Goal: Communication & Community: Answer question/provide support

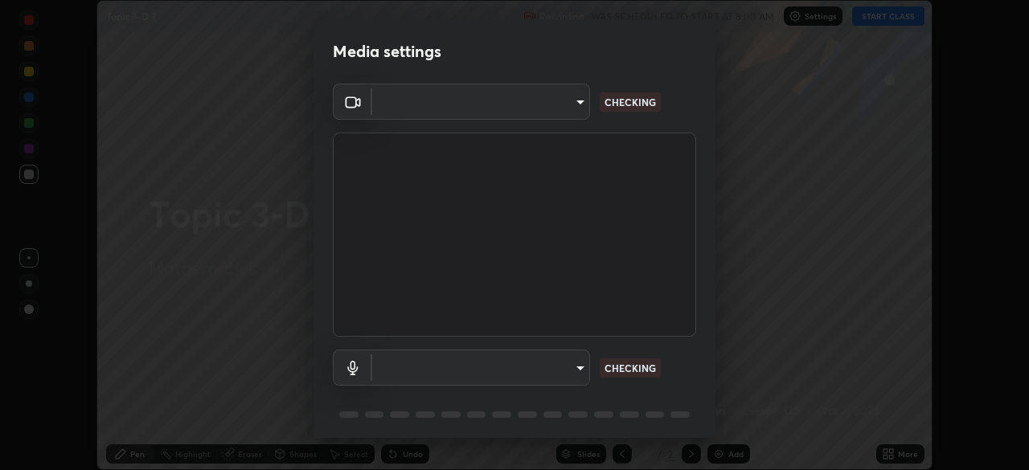
scroll to position [470, 1029]
type input "5a3b26b24554f8cf6e797ef24758c72d9ac35fc194b839c1ab14931f8614fd13"
type input "a2845f27f241d78e81142a5bcad2dd0661d1231b7acccdda9ee201247719edf7"
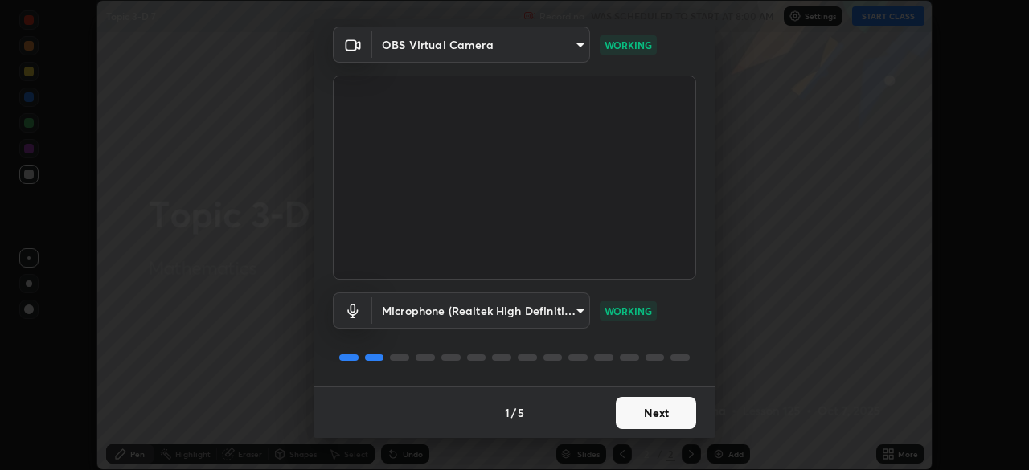
click at [637, 414] on button "Next" at bounding box center [656, 413] width 80 height 32
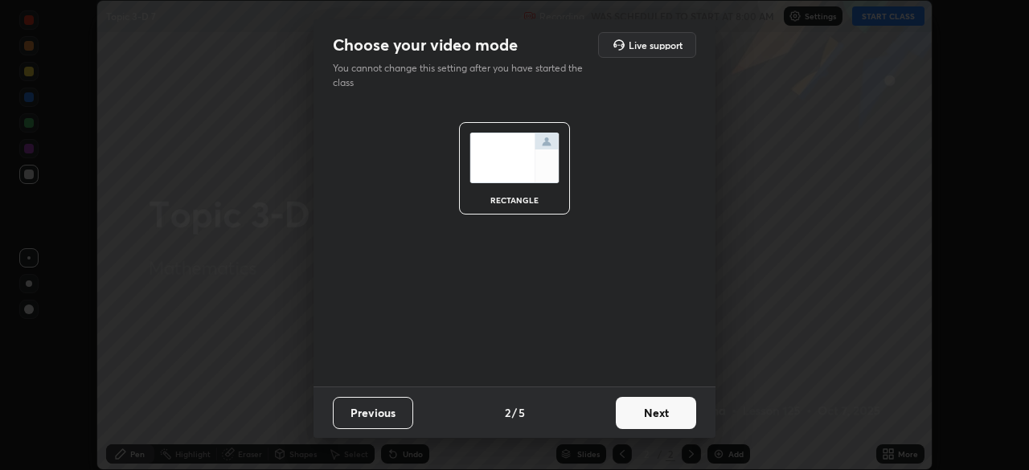
scroll to position [0, 0]
click at [659, 414] on button "Next" at bounding box center [656, 413] width 80 height 32
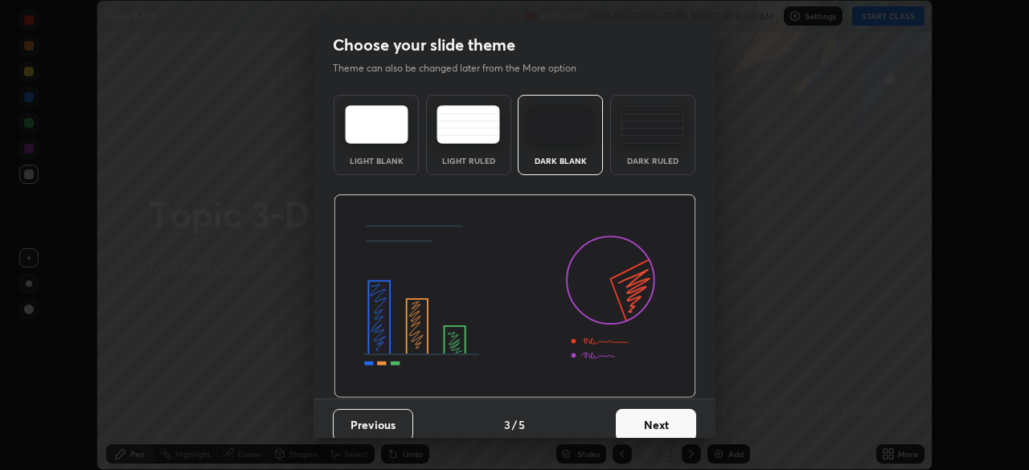
click at [666, 423] on button "Next" at bounding box center [656, 425] width 80 height 32
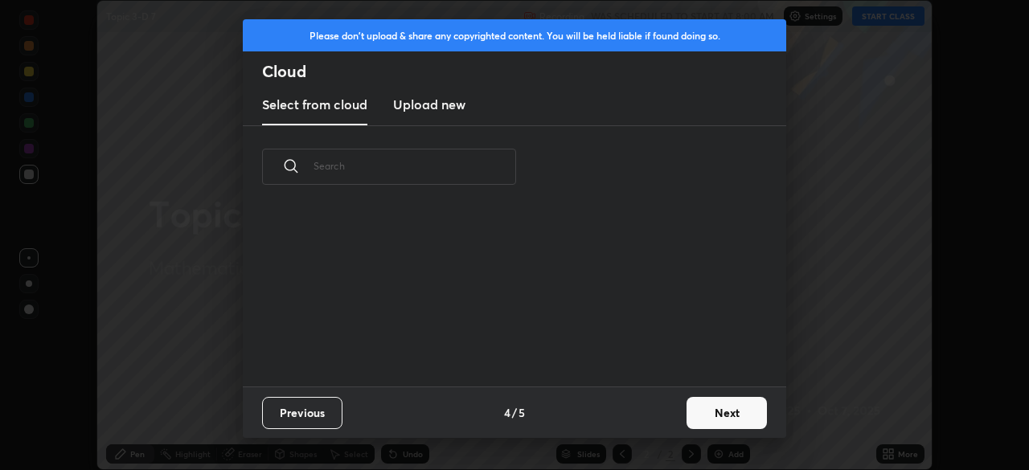
click at [721, 409] on button "Next" at bounding box center [727, 413] width 80 height 32
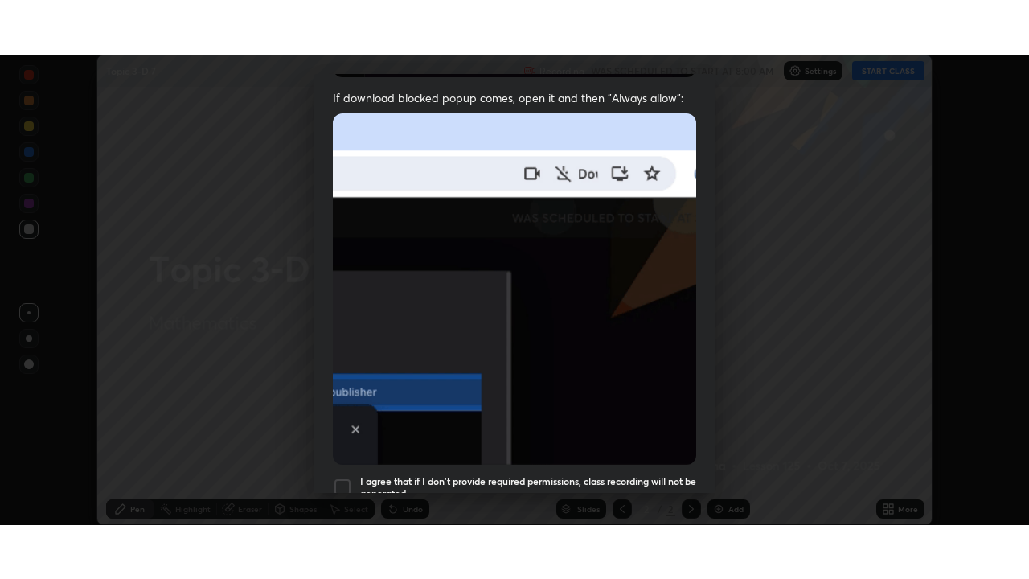
scroll to position [385, 0]
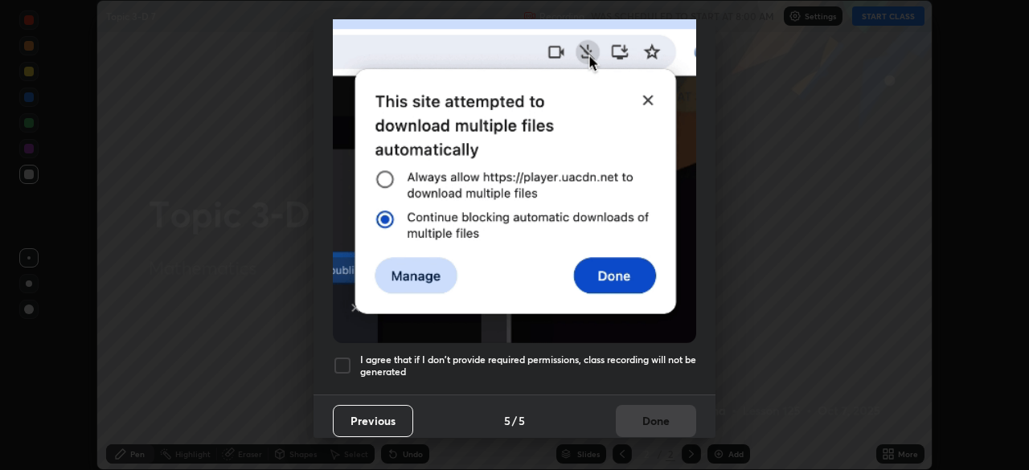
click at [343, 359] on div at bounding box center [342, 365] width 19 height 19
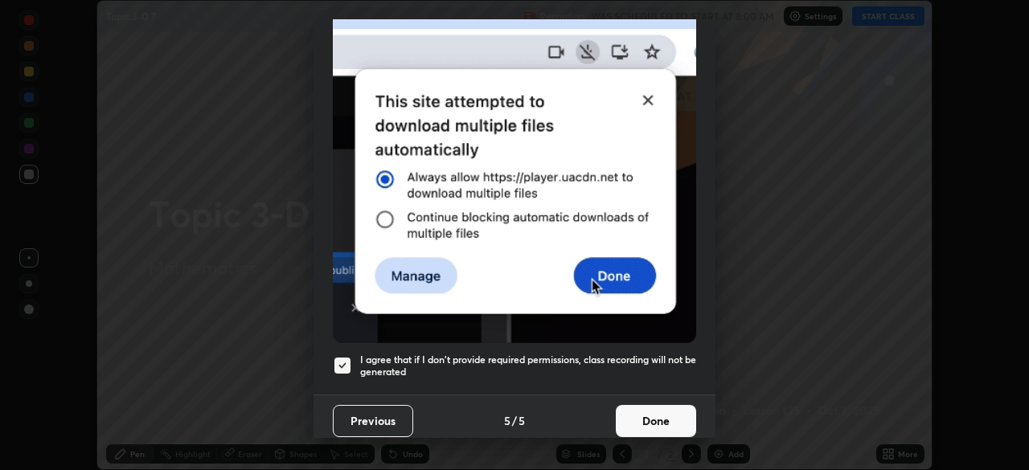
click at [671, 419] on button "Done" at bounding box center [656, 421] width 80 height 32
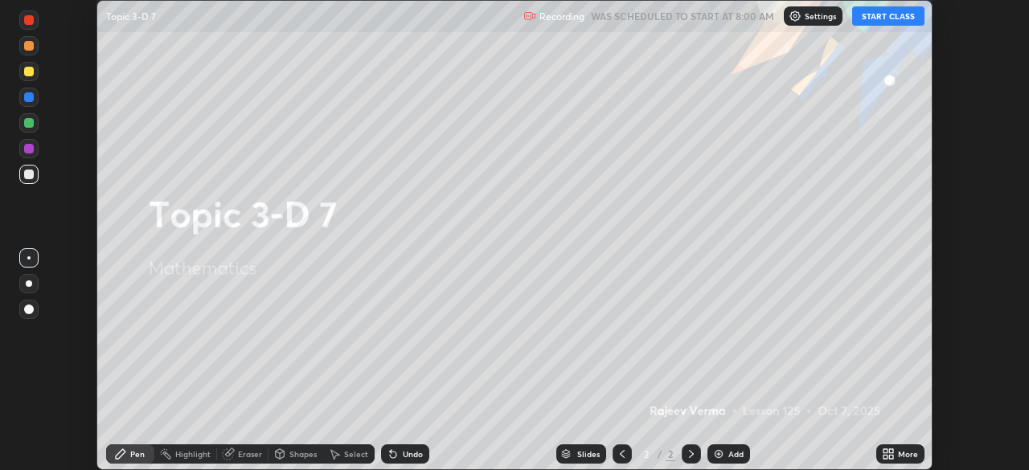
click at [888, 18] on button "START CLASS" at bounding box center [888, 15] width 72 height 19
click at [904, 458] on div "More" at bounding box center [908, 454] width 20 height 8
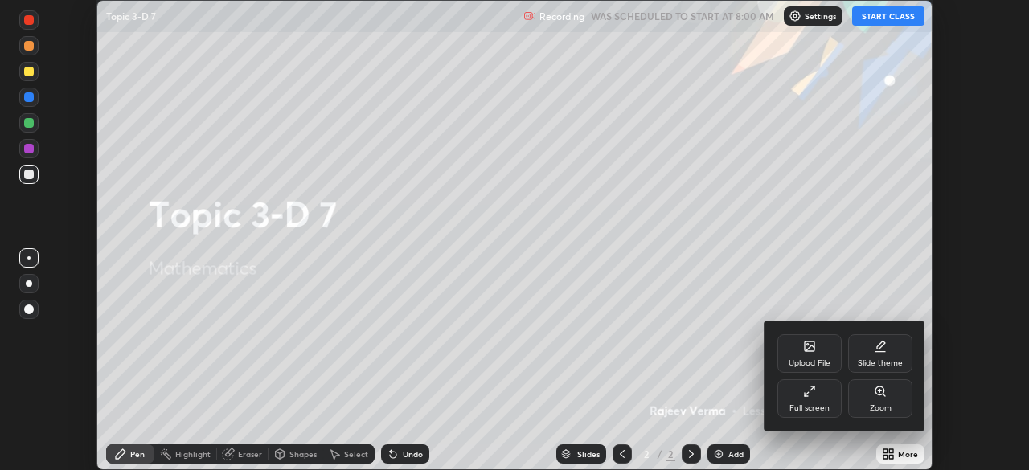
click at [815, 408] on div "Full screen" at bounding box center [810, 408] width 40 height 8
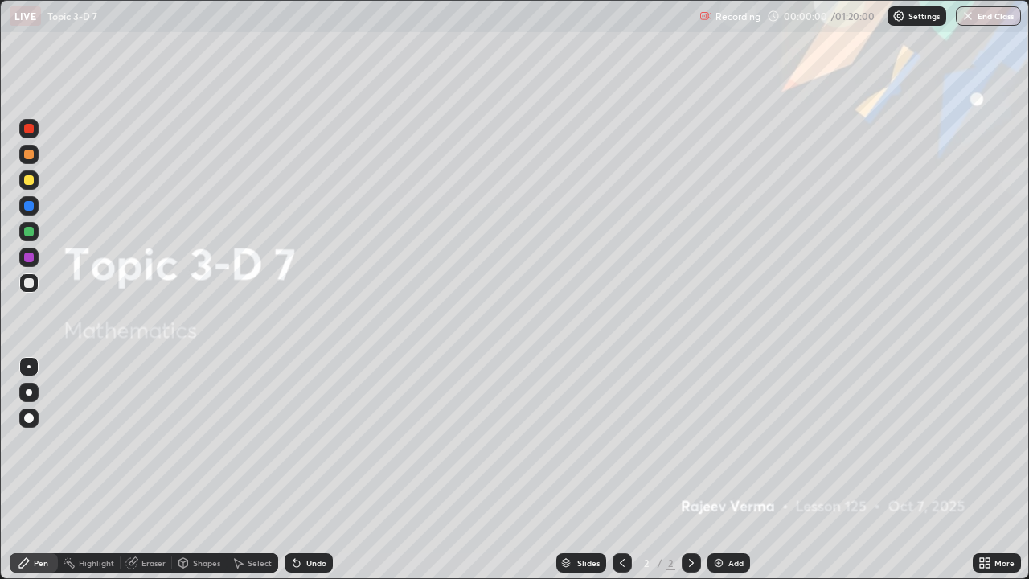
scroll to position [579, 1029]
click at [724, 470] on div "Add" at bounding box center [729, 562] width 43 height 19
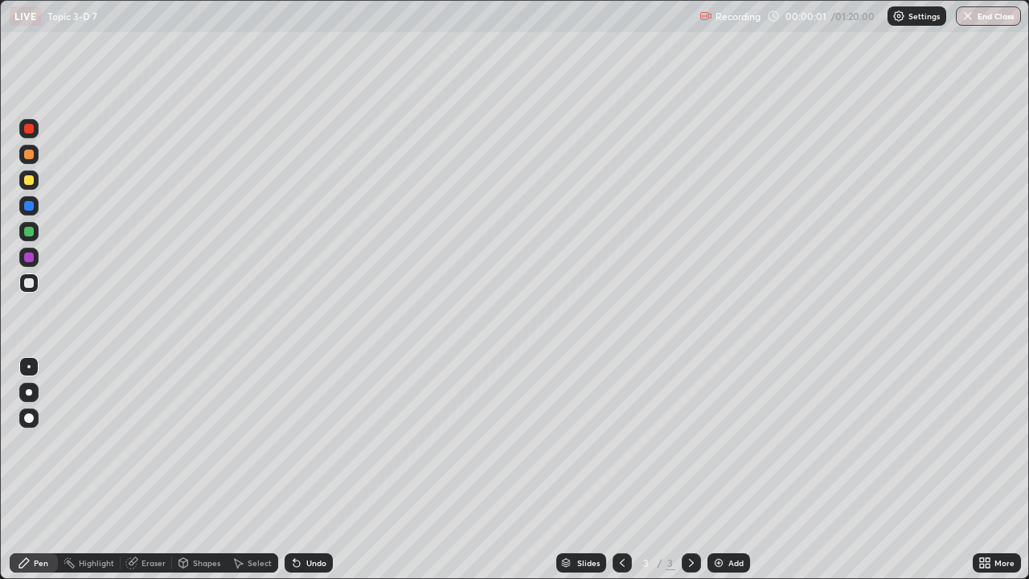
click at [724, 470] on div "Add" at bounding box center [729, 562] width 43 height 19
click at [725, 470] on div "Add" at bounding box center [729, 562] width 43 height 19
click at [724, 470] on div "Add" at bounding box center [729, 562] width 43 height 19
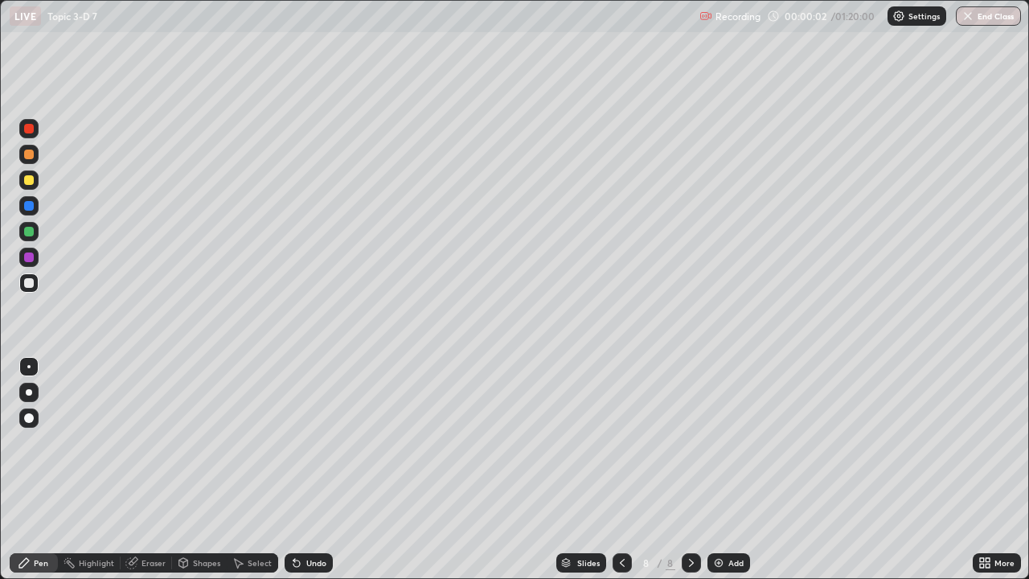
click at [725, 470] on div "Add" at bounding box center [729, 562] width 43 height 19
click at [726, 470] on div "Add" at bounding box center [729, 562] width 43 height 19
click at [618, 470] on icon at bounding box center [622, 562] width 13 height 13
click at [620, 470] on icon at bounding box center [622, 563] width 5 height 8
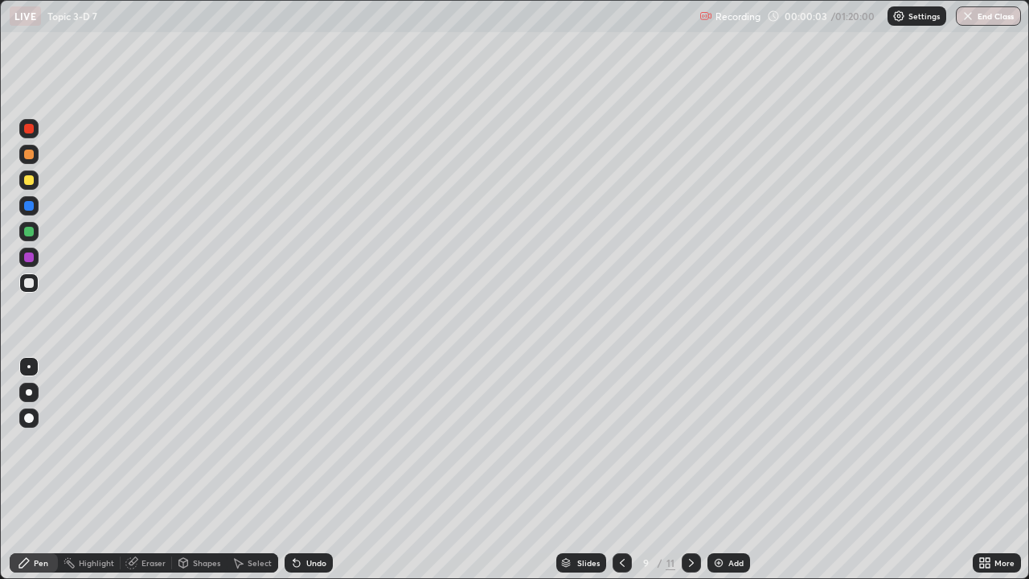
click at [620, 470] on icon at bounding box center [622, 563] width 5 height 8
click at [619, 470] on icon at bounding box center [622, 562] width 13 height 13
click at [618, 470] on div at bounding box center [622, 562] width 19 height 19
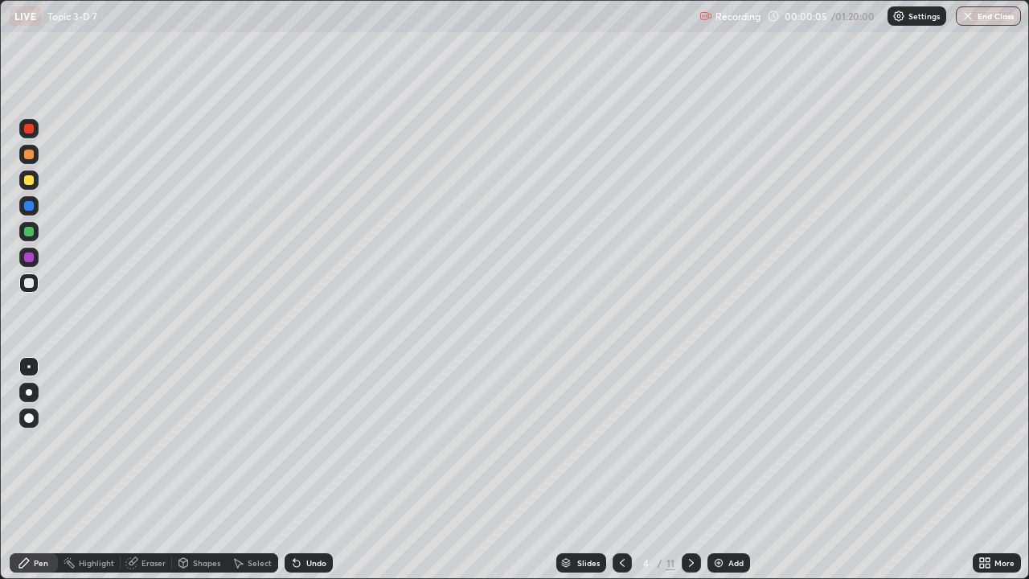
click at [619, 470] on icon at bounding box center [622, 562] width 13 height 13
click at [622, 470] on icon at bounding box center [622, 562] width 13 height 13
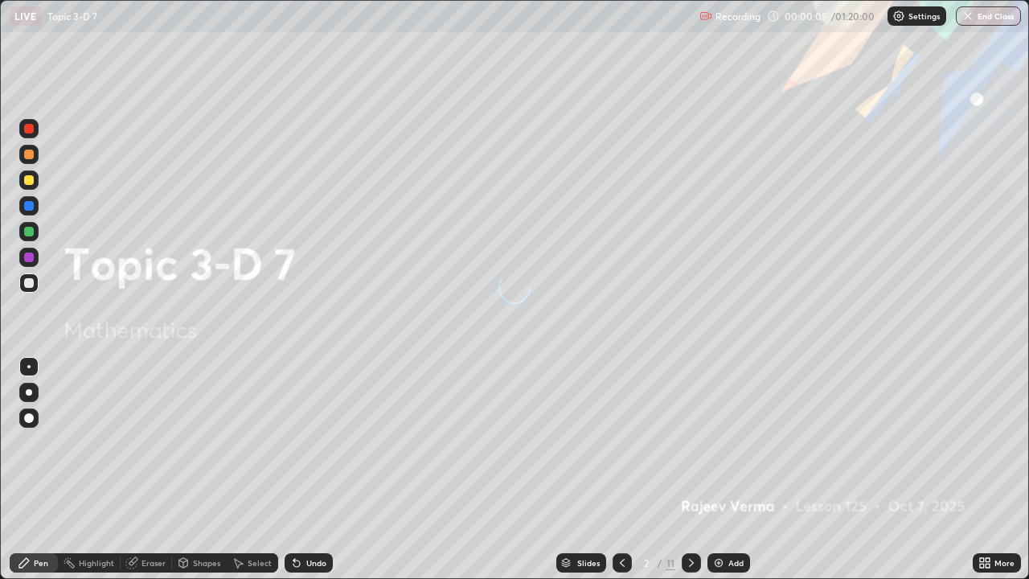
click at [621, 470] on icon at bounding box center [622, 562] width 13 height 13
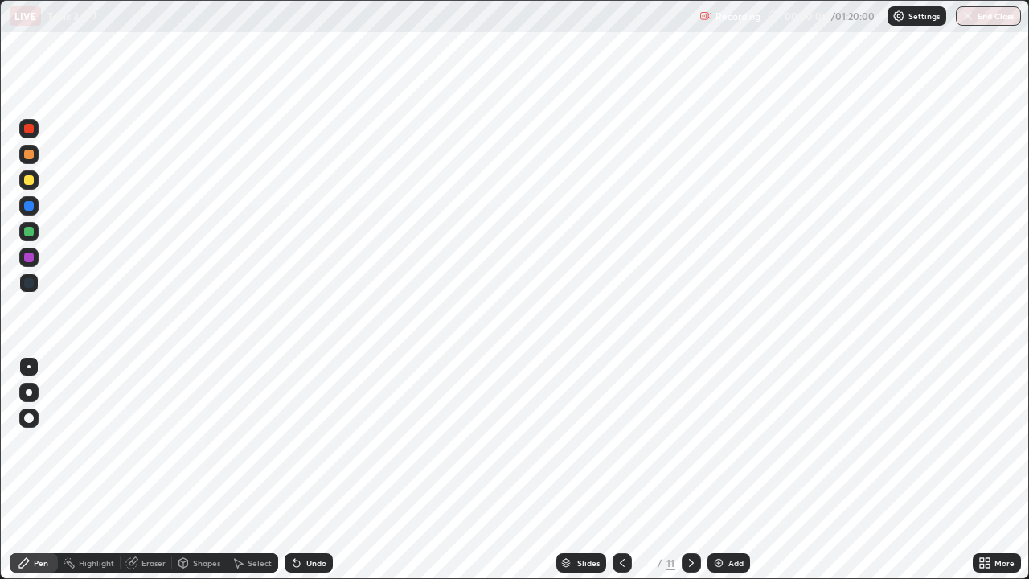
click at [687, 470] on div at bounding box center [691, 562] width 19 height 19
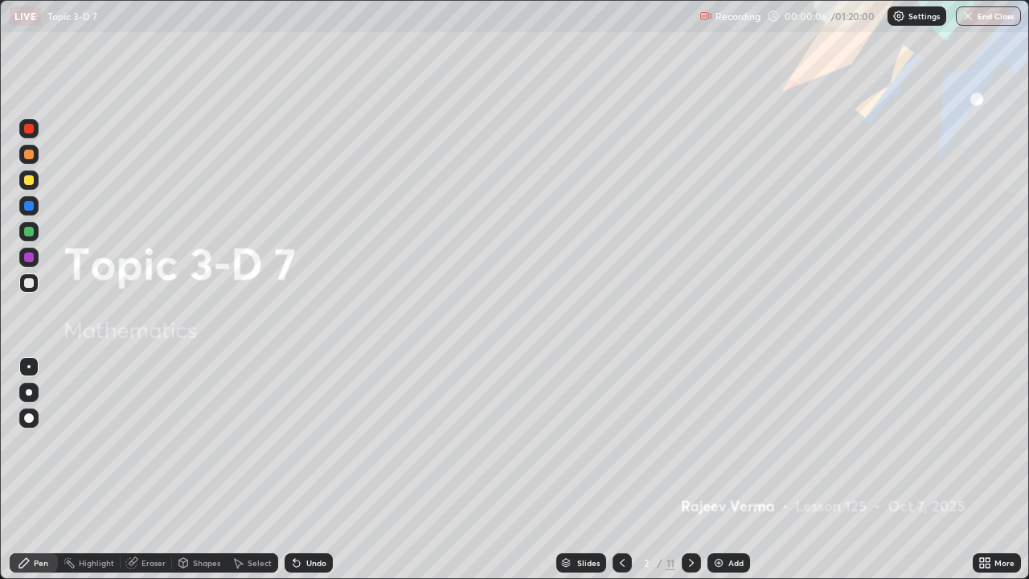
click at [689, 470] on icon at bounding box center [691, 563] width 5 height 8
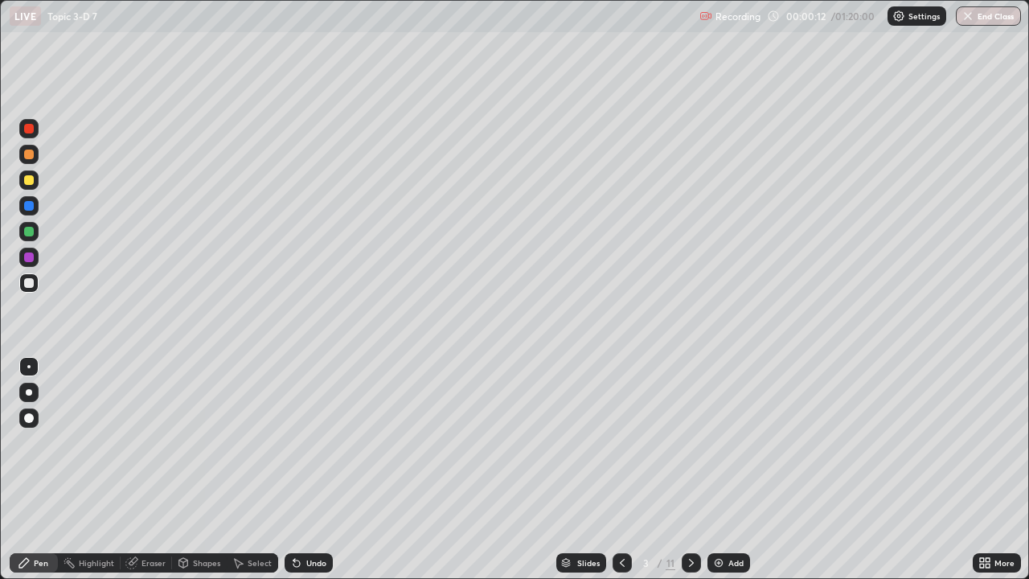
click at [32, 233] on div at bounding box center [29, 232] width 10 height 10
click at [152, 470] on div "Eraser" at bounding box center [146, 562] width 51 height 19
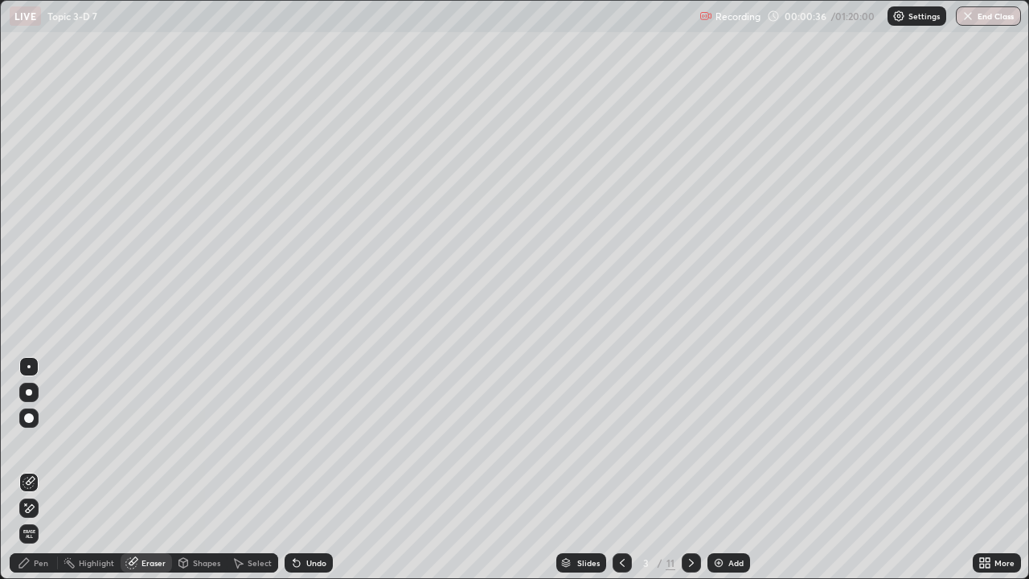
click at [30, 470] on icon at bounding box center [30, 508] width 9 height 8
click at [43, 470] on div "Pen" at bounding box center [41, 563] width 14 height 8
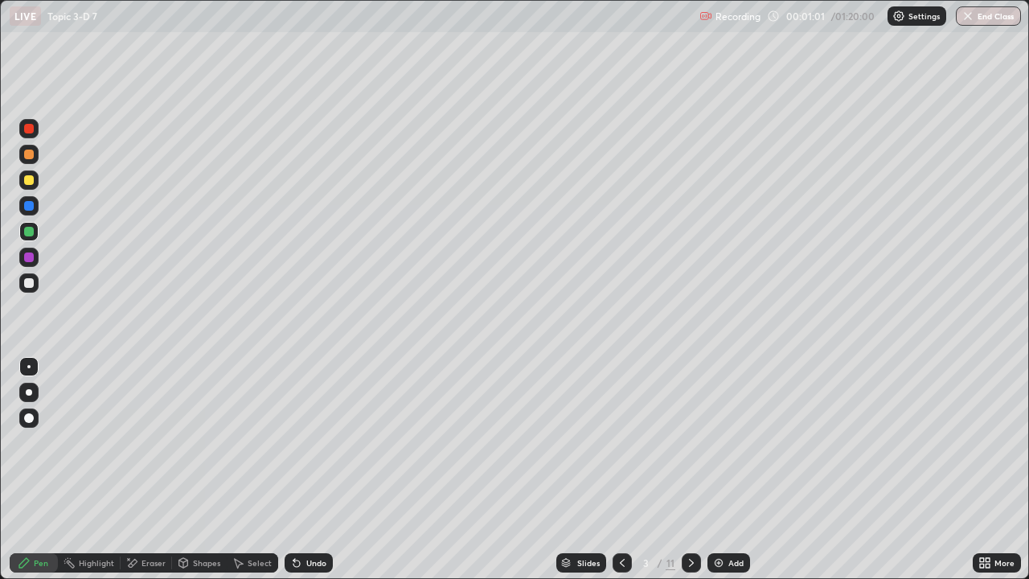
click at [31, 232] on div at bounding box center [29, 232] width 10 height 10
click at [37, 470] on div "Pen" at bounding box center [41, 563] width 14 height 8
click at [27, 233] on div at bounding box center [29, 232] width 10 height 10
click at [301, 470] on div "Undo" at bounding box center [309, 562] width 48 height 19
click at [300, 470] on icon at bounding box center [296, 562] width 13 height 13
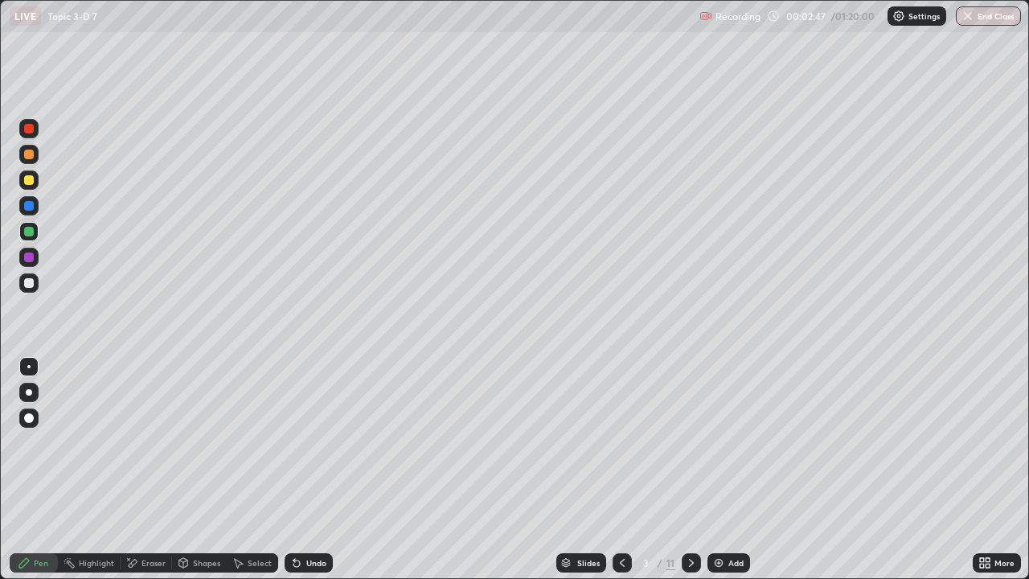
click at [300, 470] on icon at bounding box center [296, 562] width 13 height 13
click at [299, 470] on div "Undo" at bounding box center [309, 562] width 48 height 19
click at [146, 470] on div "Eraser" at bounding box center [154, 563] width 24 height 8
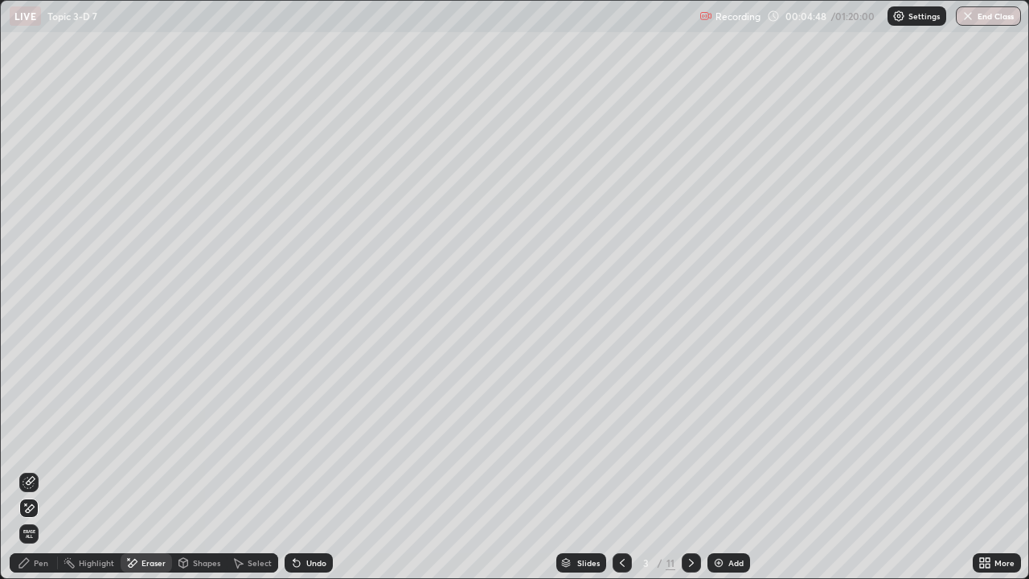
click at [31, 470] on icon at bounding box center [29, 509] width 13 height 14
click at [38, 470] on div "Pen" at bounding box center [41, 563] width 14 height 8
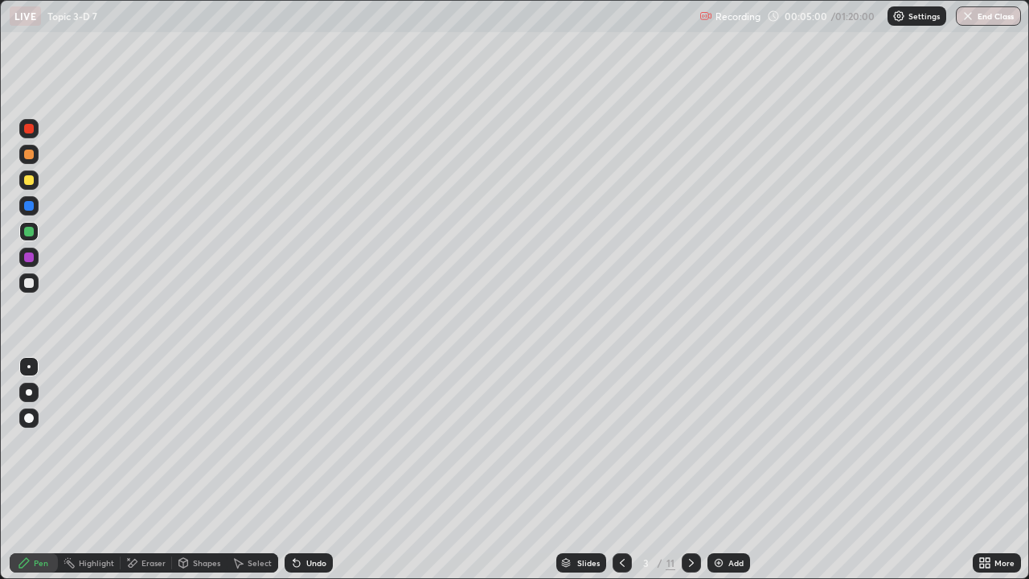
click at [306, 470] on div "Undo" at bounding box center [316, 563] width 20 height 8
click at [303, 470] on div "Undo" at bounding box center [309, 562] width 48 height 19
click at [301, 470] on div "Undo" at bounding box center [309, 562] width 48 height 19
click at [298, 470] on icon at bounding box center [296, 562] width 13 height 13
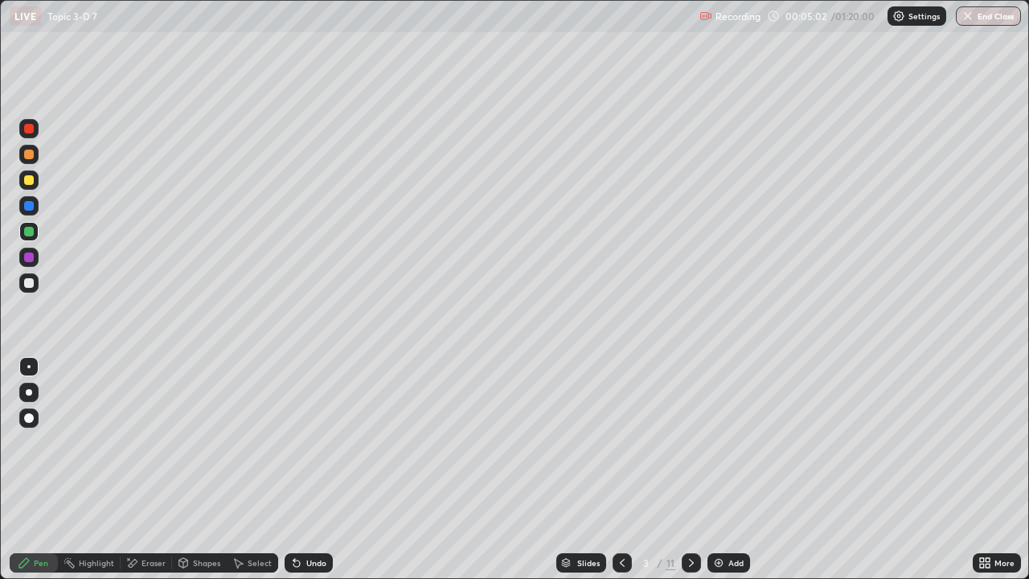
click at [294, 470] on div "Undo" at bounding box center [309, 562] width 48 height 19
click at [301, 470] on icon at bounding box center [296, 562] width 13 height 13
click at [298, 470] on icon at bounding box center [296, 562] width 13 height 13
click at [30, 470] on icon at bounding box center [24, 562] width 13 height 13
click at [294, 470] on icon at bounding box center [296, 563] width 6 height 6
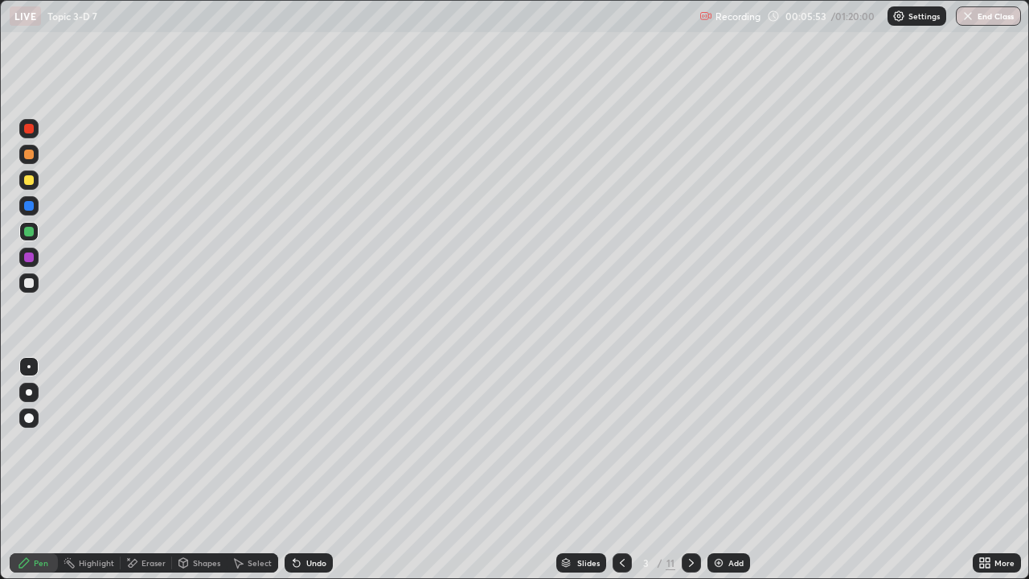
click at [135, 470] on icon at bounding box center [131, 563] width 13 height 14
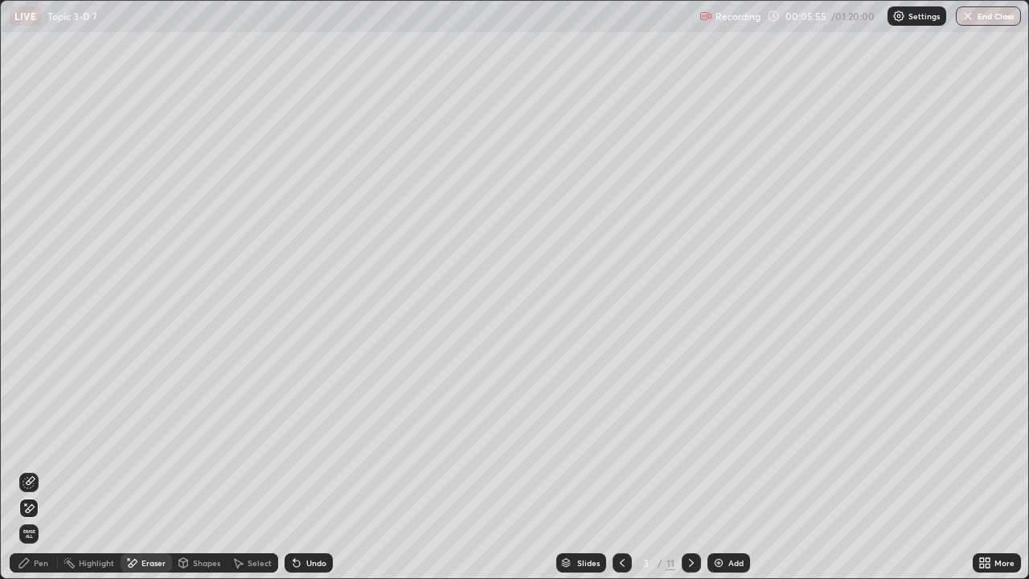
click at [43, 470] on div "Pen" at bounding box center [41, 563] width 14 height 8
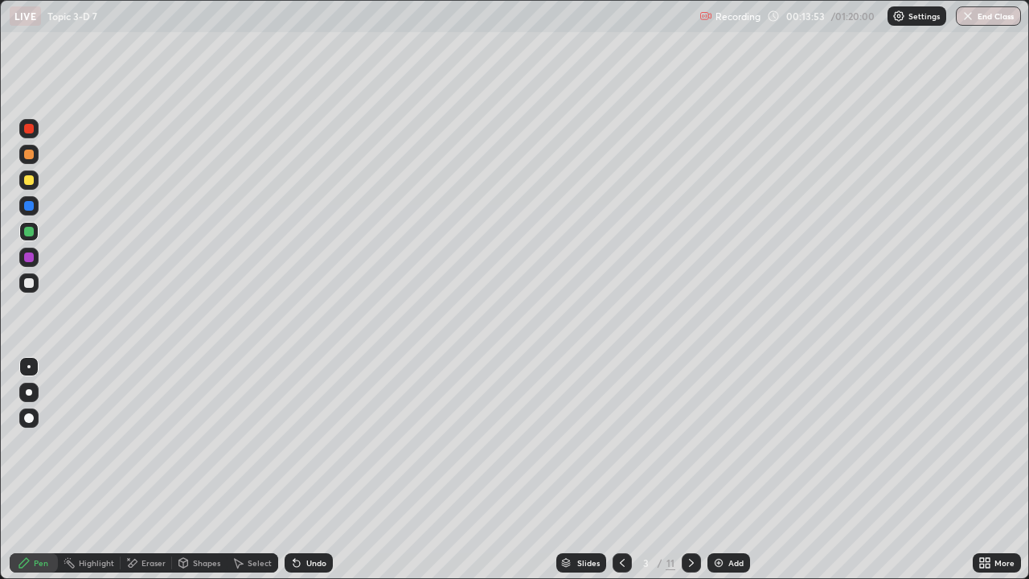
click at [312, 470] on div "Undo" at bounding box center [316, 563] width 20 height 8
click at [314, 470] on div "Undo" at bounding box center [316, 563] width 20 height 8
click at [31, 180] on div at bounding box center [29, 180] width 10 height 10
click at [302, 470] on div "Undo" at bounding box center [309, 562] width 48 height 19
click at [306, 470] on div "Undo" at bounding box center [316, 563] width 20 height 8
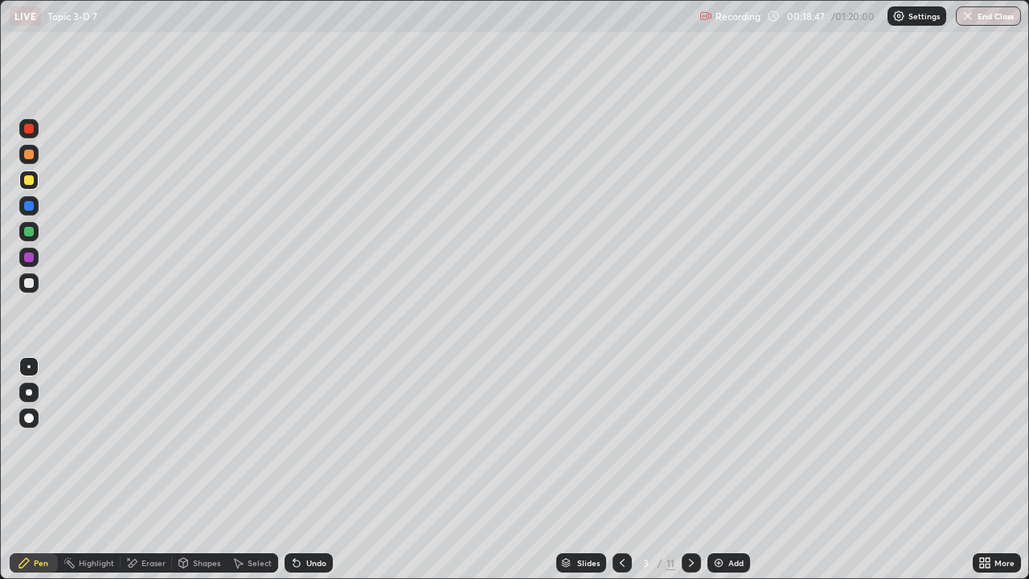
click at [700, 470] on div at bounding box center [691, 562] width 19 height 19
click at [31, 155] on div at bounding box center [29, 155] width 10 height 10
click at [29, 277] on div at bounding box center [28, 282] width 19 height 19
click at [29, 228] on div at bounding box center [29, 232] width 10 height 10
click at [299, 470] on icon at bounding box center [296, 562] width 13 height 13
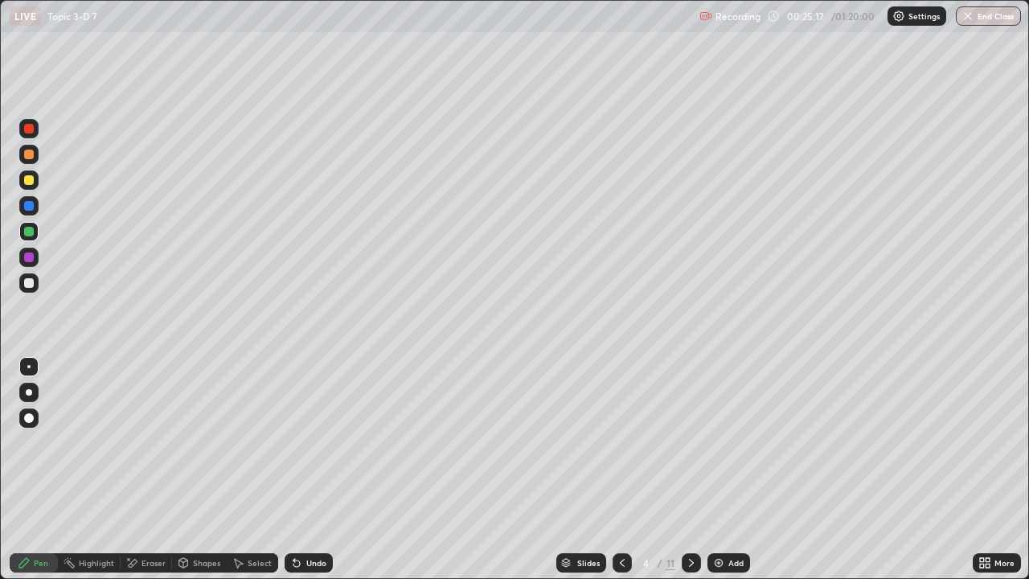
click at [299, 470] on icon at bounding box center [296, 562] width 13 height 13
click at [309, 470] on div "Undo" at bounding box center [316, 563] width 20 height 8
click at [306, 470] on div "Undo" at bounding box center [316, 563] width 20 height 8
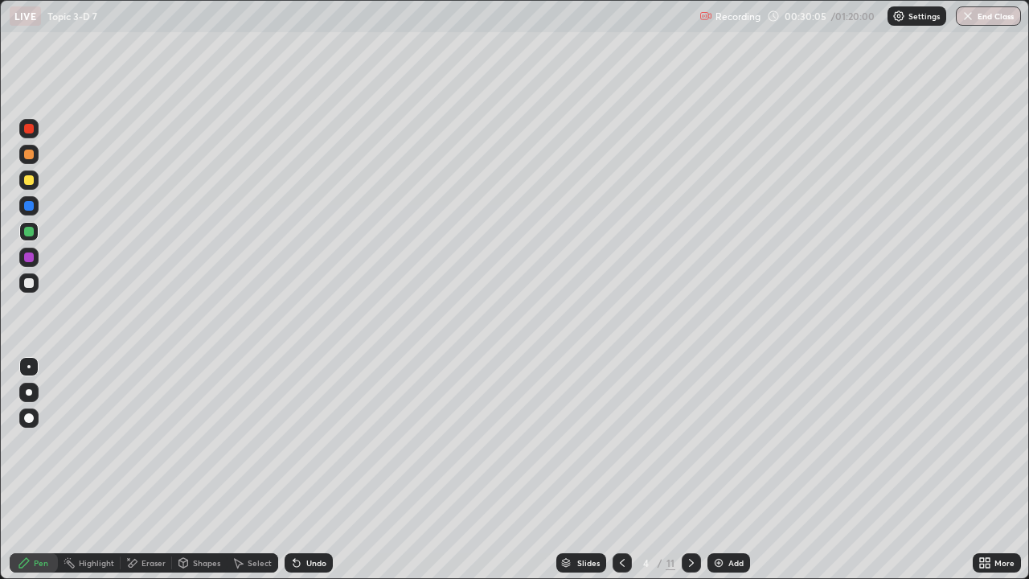
click at [153, 470] on div "Eraser" at bounding box center [154, 563] width 24 height 8
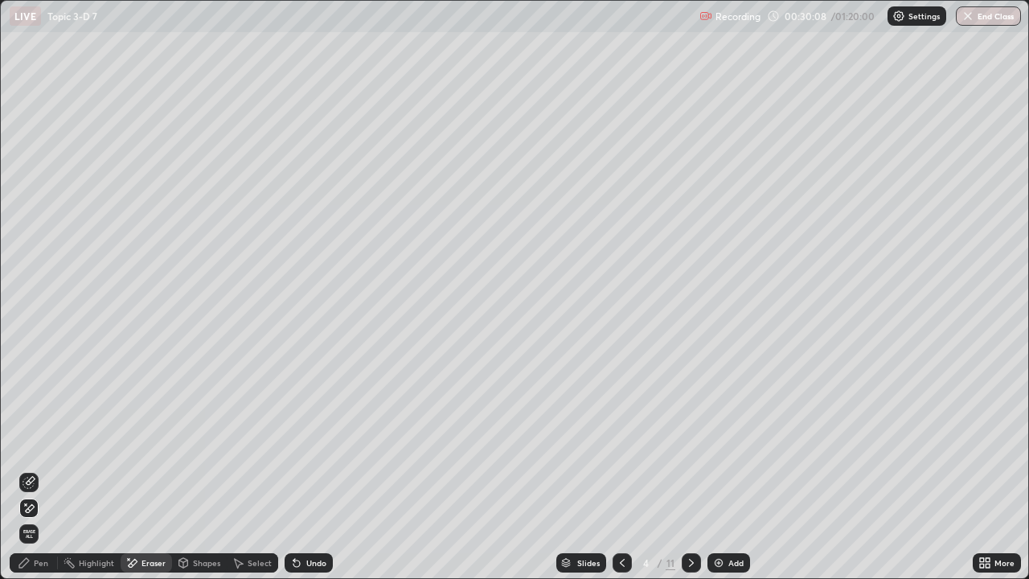
click at [39, 470] on div "Pen" at bounding box center [41, 563] width 14 height 8
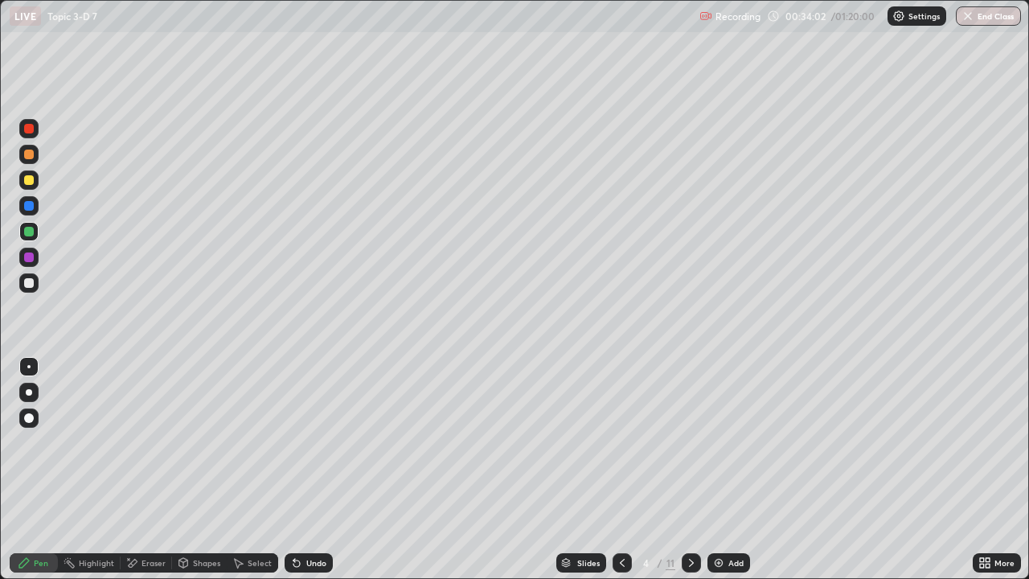
click at [311, 470] on div "Undo" at bounding box center [316, 563] width 20 height 8
click at [316, 470] on div "Undo" at bounding box center [316, 563] width 20 height 8
click at [160, 470] on div "Eraser" at bounding box center [154, 563] width 24 height 8
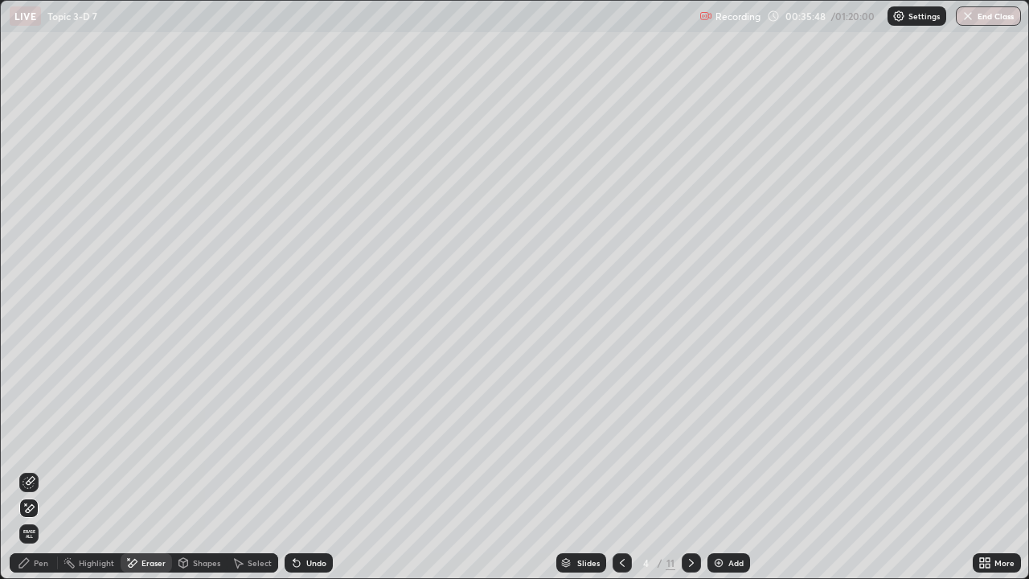
click at [45, 470] on div "Pen" at bounding box center [41, 563] width 14 height 8
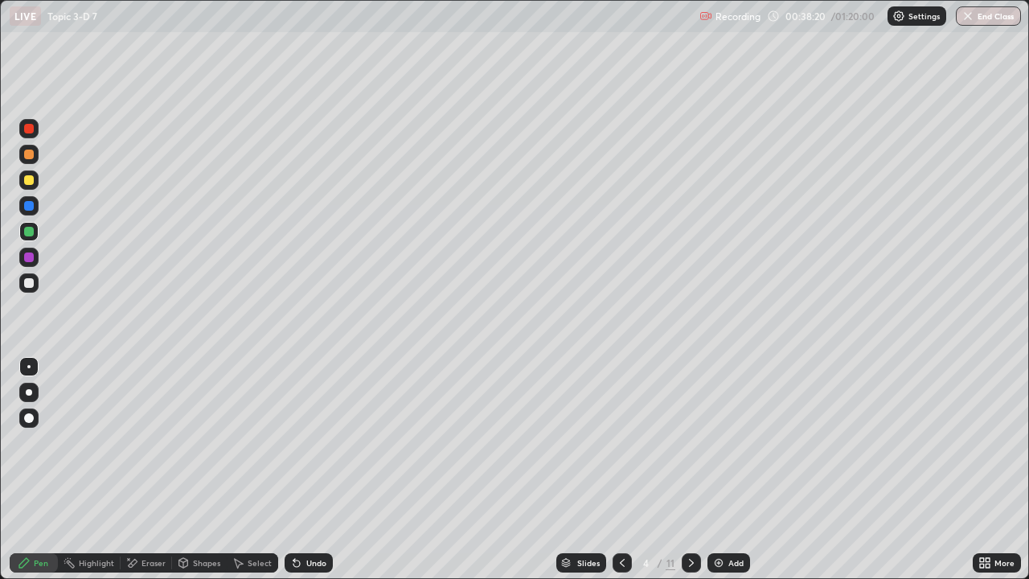
click at [689, 470] on icon at bounding box center [691, 562] width 13 height 13
click at [29, 179] on div at bounding box center [29, 180] width 10 height 10
click at [31, 282] on div at bounding box center [29, 283] width 10 height 10
click at [32, 228] on div at bounding box center [29, 232] width 10 height 10
click at [139, 470] on div "Eraser" at bounding box center [146, 562] width 51 height 19
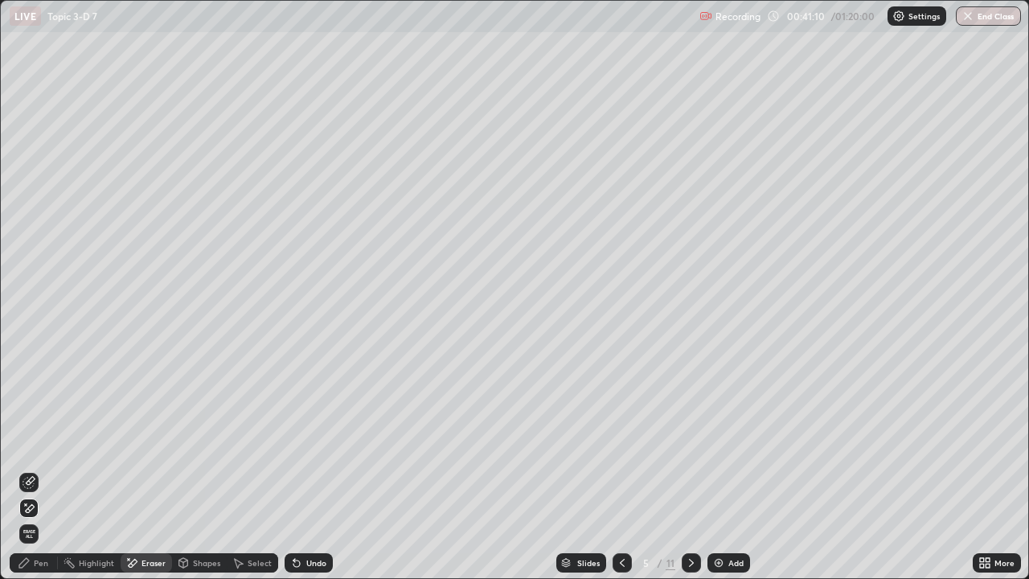
click at [33, 470] on div "Pen" at bounding box center [34, 562] width 48 height 19
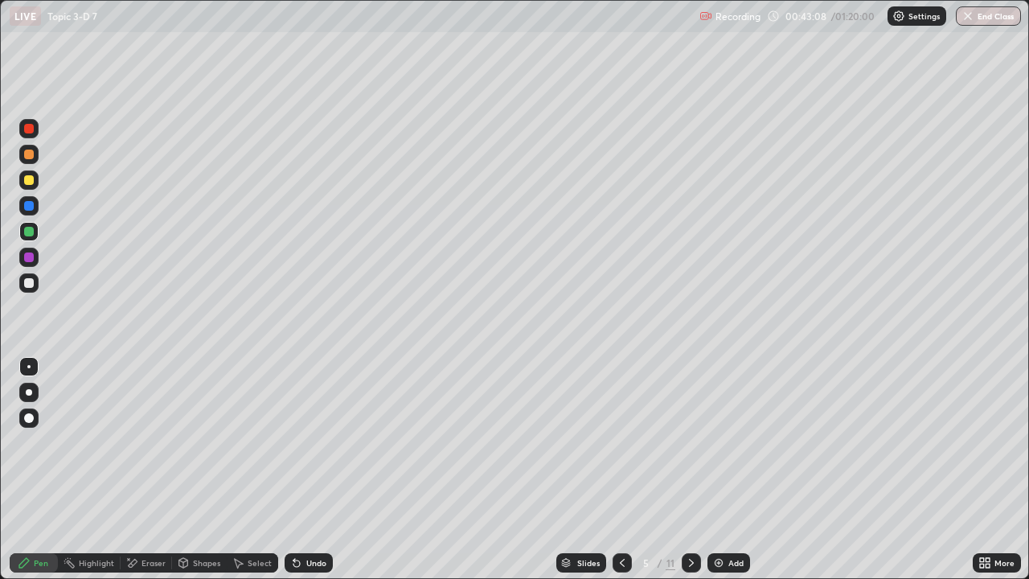
click at [156, 470] on div "Eraser" at bounding box center [154, 563] width 24 height 8
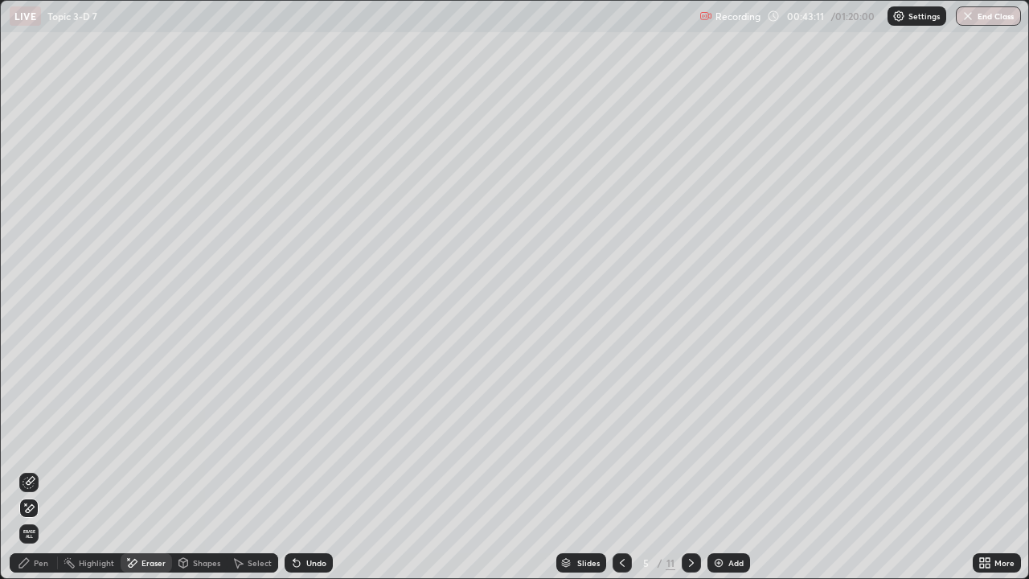
click at [38, 470] on div "Pen" at bounding box center [41, 563] width 14 height 8
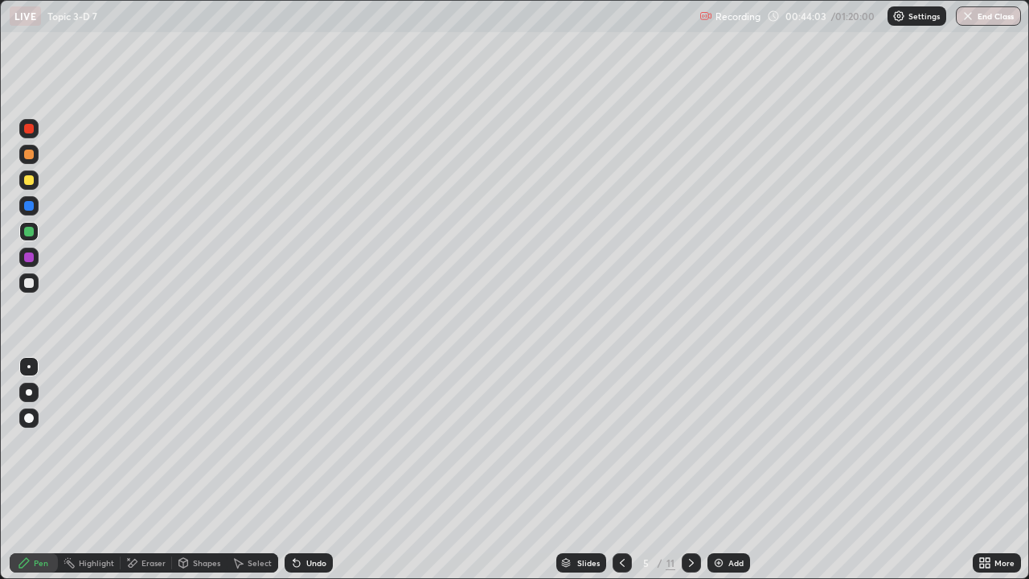
click at [318, 470] on div "Undo" at bounding box center [309, 562] width 48 height 19
click at [322, 470] on div "Undo" at bounding box center [309, 562] width 48 height 19
click at [320, 470] on div "Undo" at bounding box center [309, 562] width 48 height 19
click at [321, 470] on div "Undo" at bounding box center [309, 562] width 48 height 19
click at [320, 470] on div "Undo" at bounding box center [309, 562] width 48 height 19
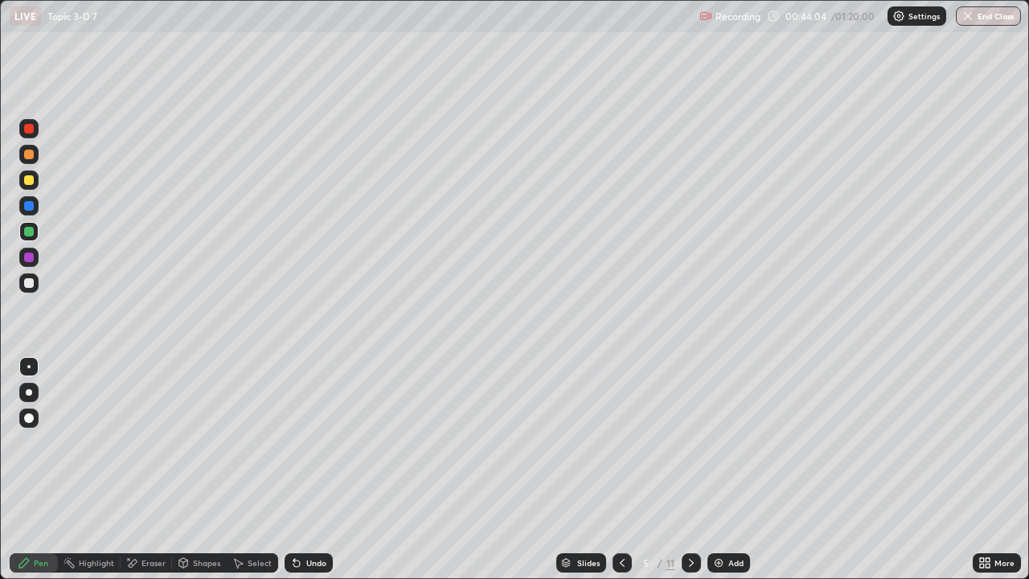
click at [319, 470] on div "Undo" at bounding box center [316, 563] width 20 height 8
click at [153, 470] on div "Eraser" at bounding box center [154, 563] width 24 height 8
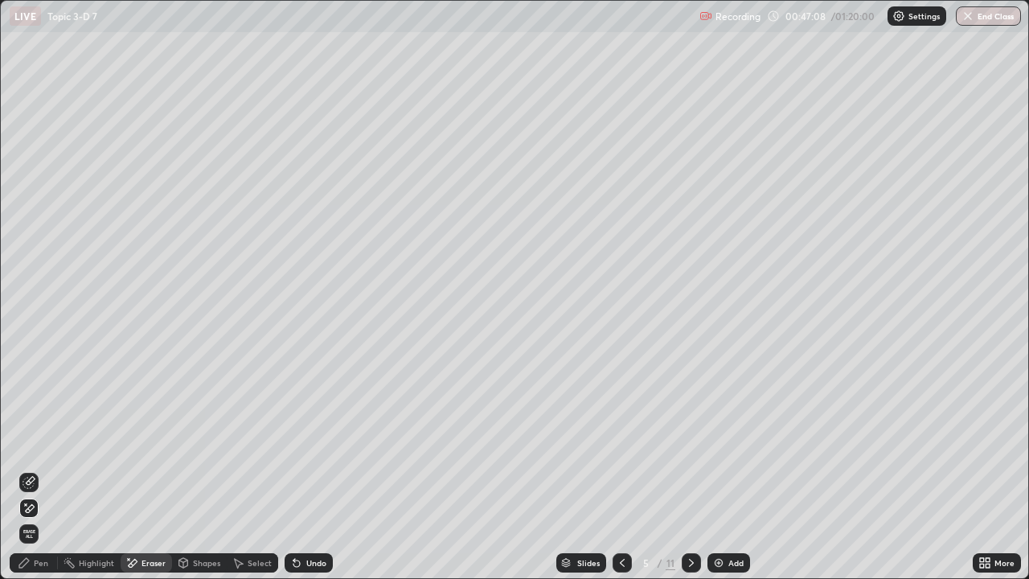
click at [26, 470] on icon at bounding box center [26, 504] width 2 height 2
click at [32, 470] on div "Pen" at bounding box center [34, 562] width 48 height 19
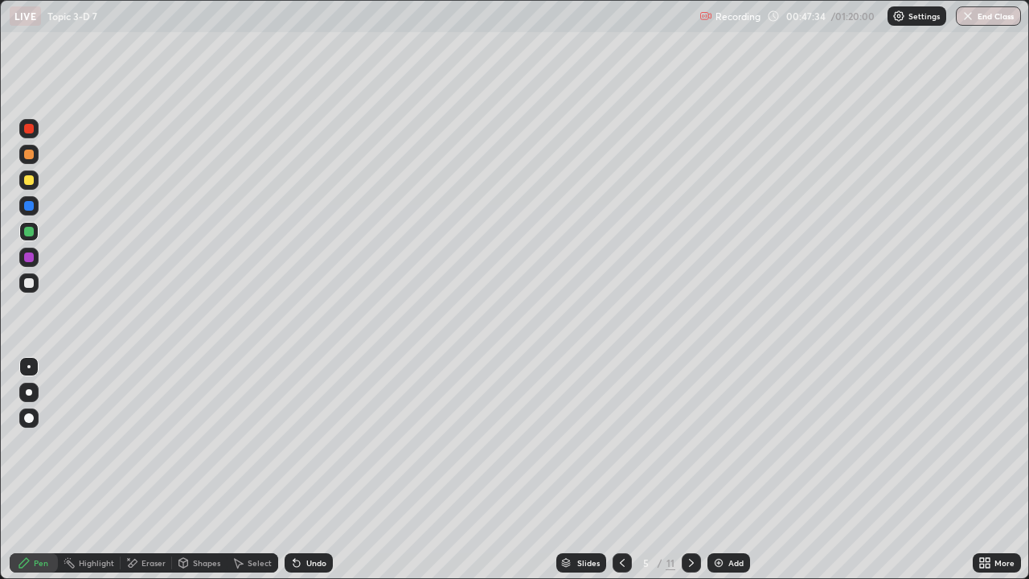
click at [312, 470] on div "Undo" at bounding box center [309, 562] width 48 height 19
click at [312, 470] on div "Undo" at bounding box center [316, 563] width 20 height 8
click at [139, 470] on div "Eraser" at bounding box center [146, 562] width 51 height 19
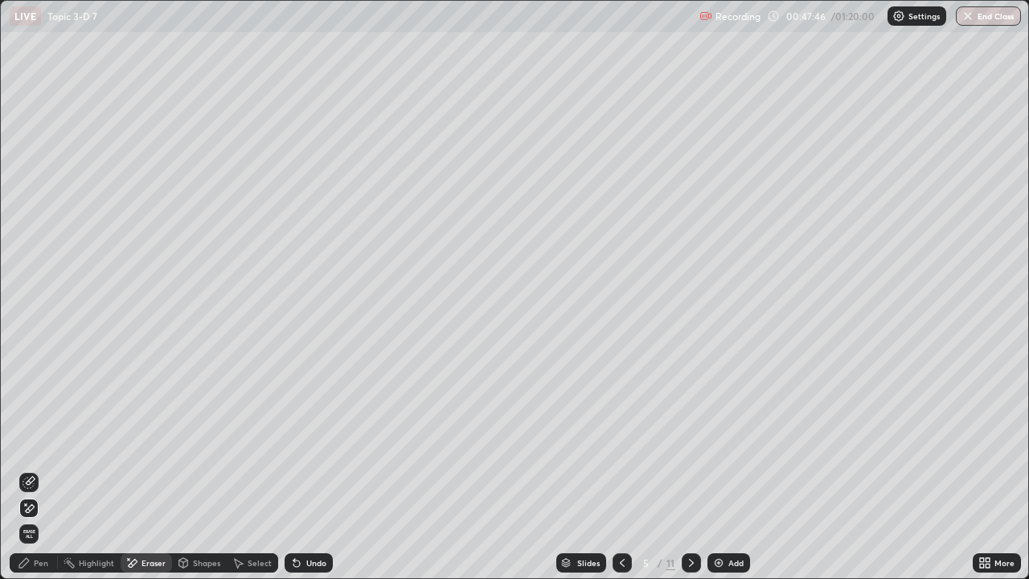
click at [41, 470] on div "Pen" at bounding box center [41, 563] width 14 height 8
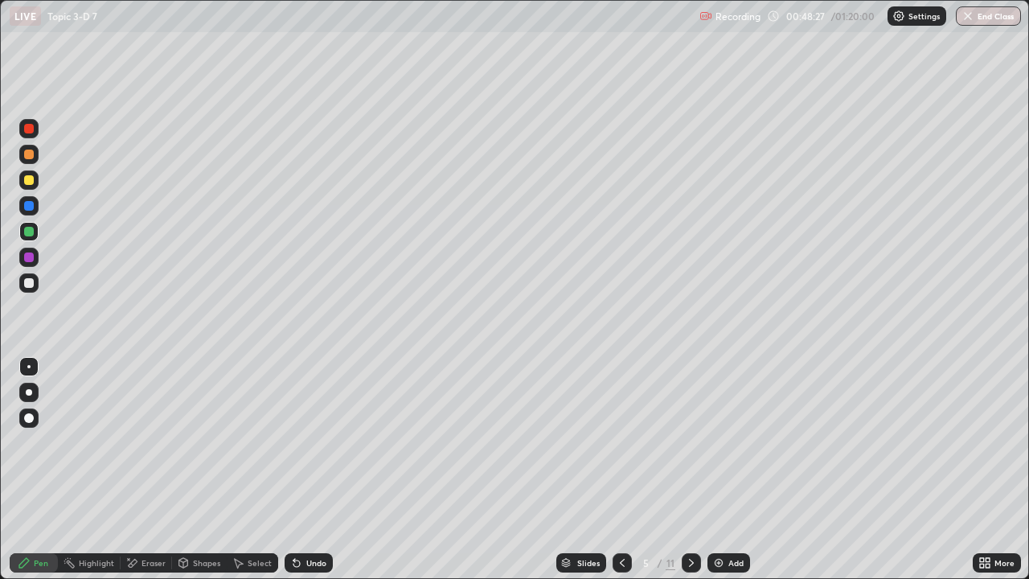
click at [314, 470] on div "Undo" at bounding box center [316, 563] width 20 height 8
click at [313, 470] on div "Undo" at bounding box center [316, 563] width 20 height 8
click at [315, 470] on div "Undo" at bounding box center [316, 563] width 20 height 8
click at [317, 470] on div "Undo" at bounding box center [316, 563] width 20 height 8
click at [315, 470] on div "Undo" at bounding box center [316, 563] width 20 height 8
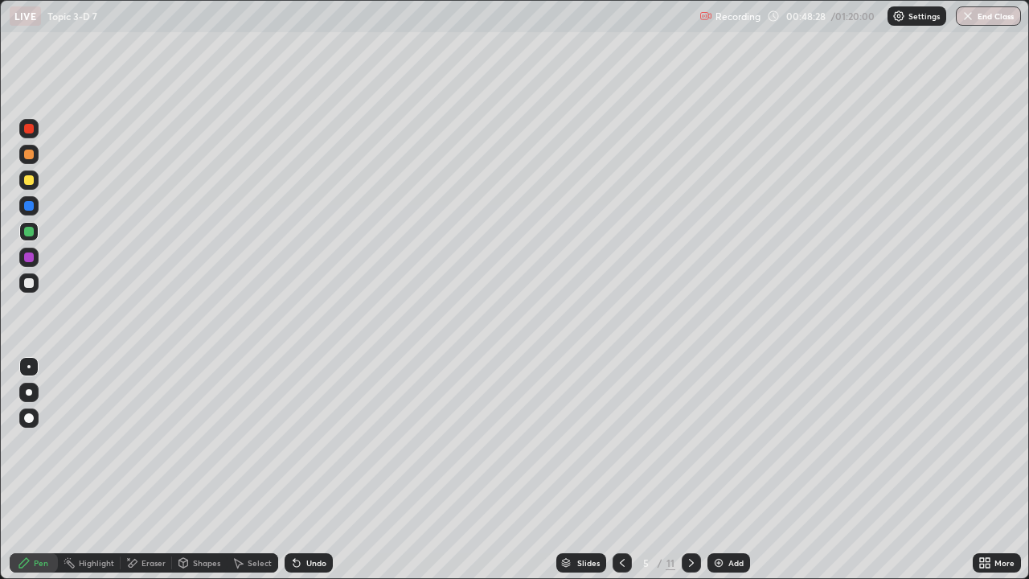
click at [316, 470] on div "Undo" at bounding box center [316, 563] width 20 height 8
click at [318, 470] on div "Undo" at bounding box center [316, 563] width 20 height 8
click at [319, 470] on div "Undo" at bounding box center [316, 563] width 20 height 8
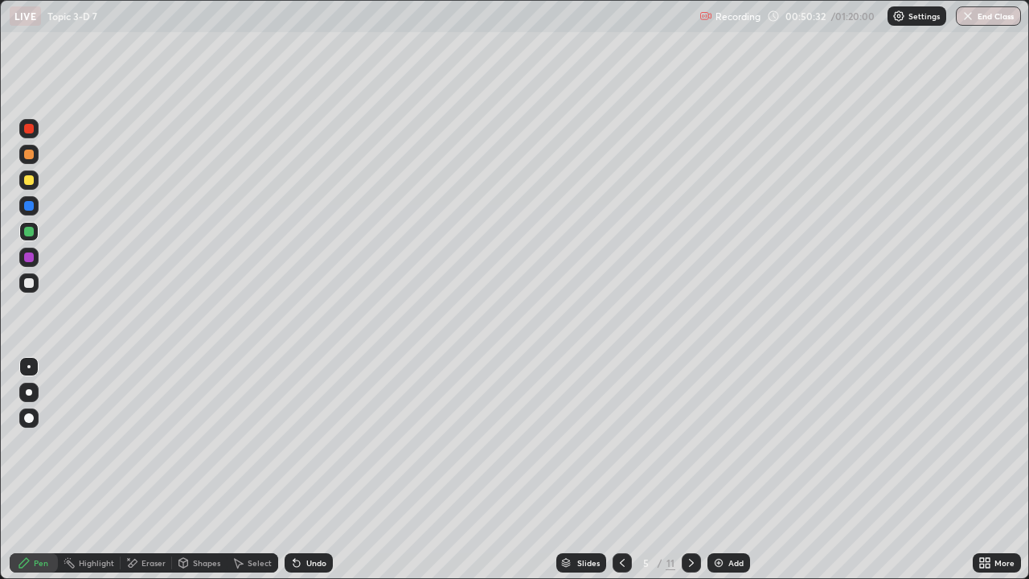
click at [695, 470] on icon at bounding box center [691, 562] width 13 height 13
click at [31, 179] on div at bounding box center [29, 180] width 10 height 10
click at [30, 232] on div at bounding box center [29, 232] width 10 height 10
click at [159, 470] on div "Eraser" at bounding box center [154, 563] width 24 height 8
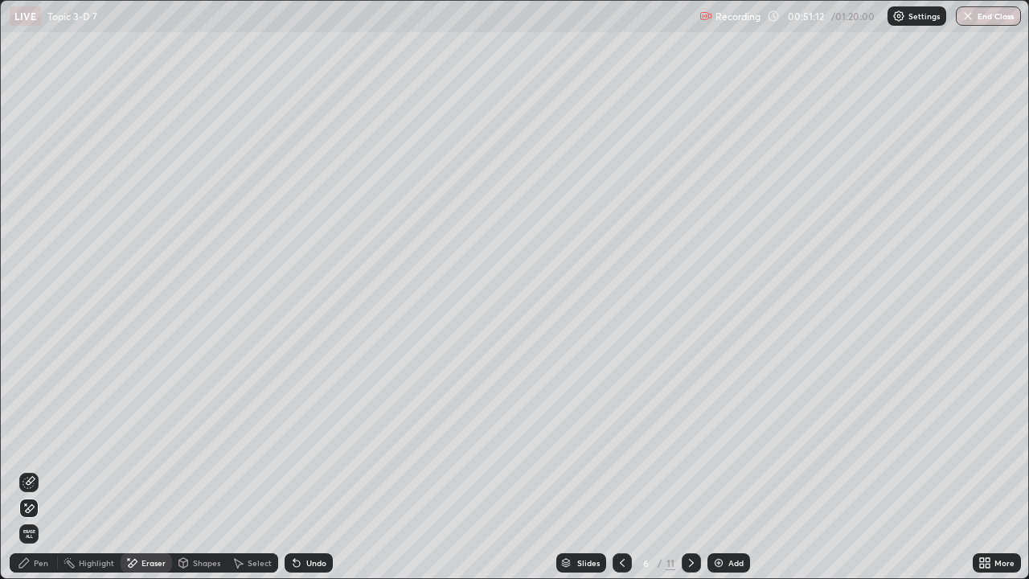
click at [35, 470] on div at bounding box center [28, 482] width 19 height 19
click at [39, 470] on div "Pen" at bounding box center [34, 562] width 48 height 19
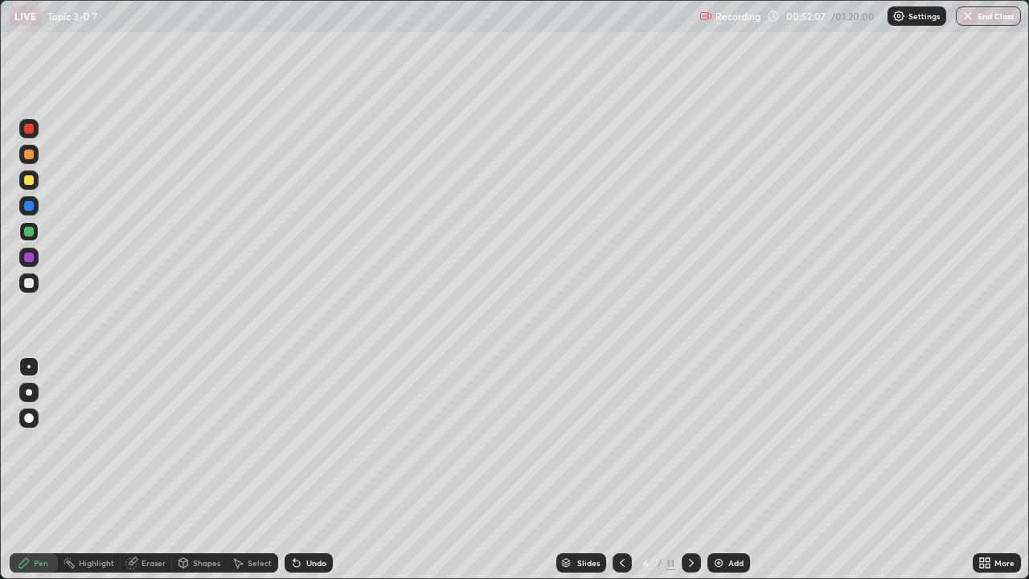
click at [309, 470] on div "Undo" at bounding box center [316, 563] width 20 height 8
click at [306, 470] on div "Undo" at bounding box center [316, 563] width 20 height 8
click at [30, 181] on div at bounding box center [29, 180] width 10 height 10
click at [307, 470] on div "Undo" at bounding box center [309, 562] width 48 height 19
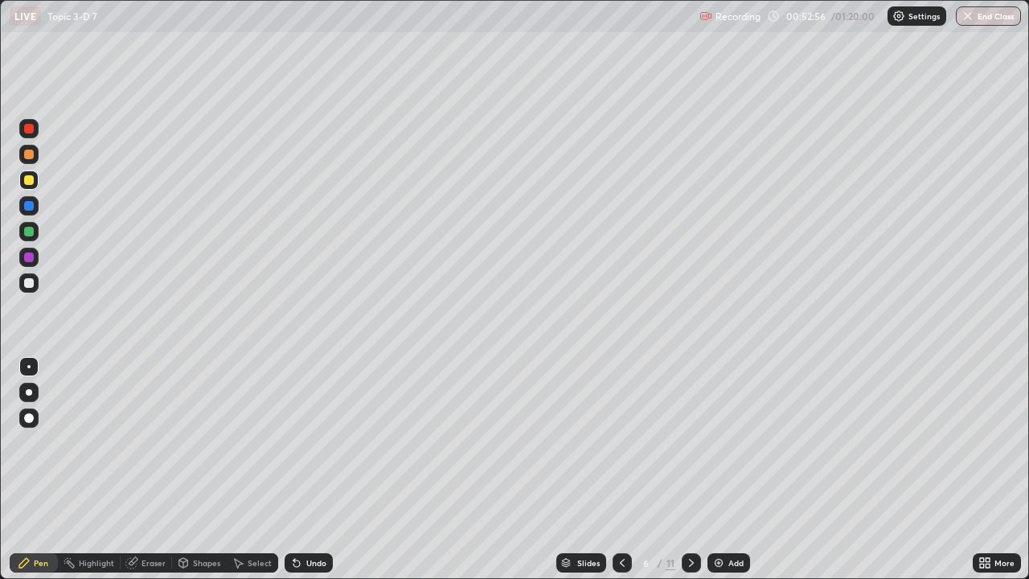
click at [306, 470] on div "Undo" at bounding box center [316, 563] width 20 height 8
click at [303, 470] on div "Undo" at bounding box center [309, 562] width 48 height 19
click at [306, 470] on div "Undo" at bounding box center [316, 563] width 20 height 8
click at [30, 281] on div at bounding box center [29, 283] width 10 height 10
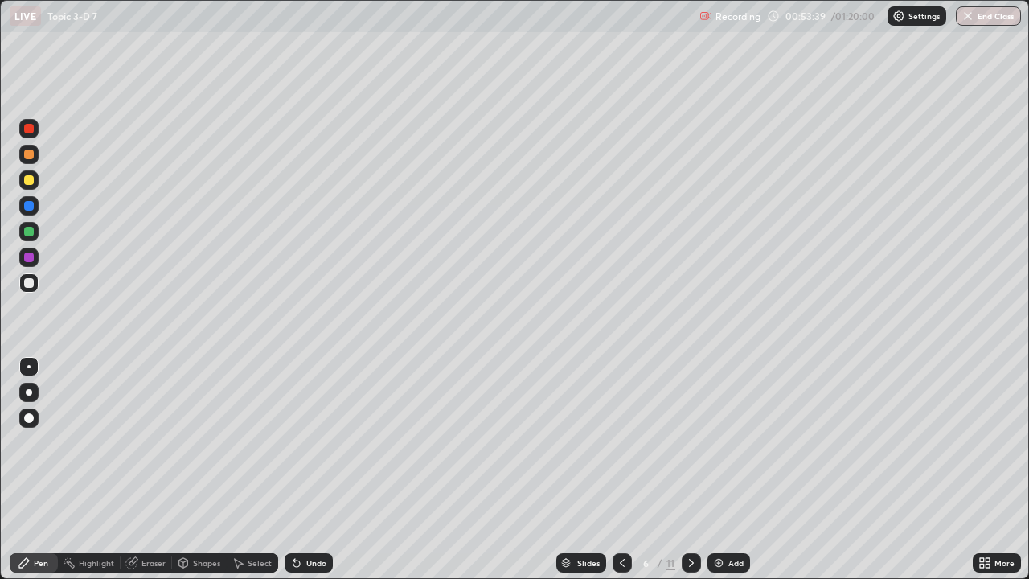
click at [298, 470] on icon at bounding box center [296, 562] width 13 height 13
click at [294, 470] on icon at bounding box center [296, 563] width 6 height 6
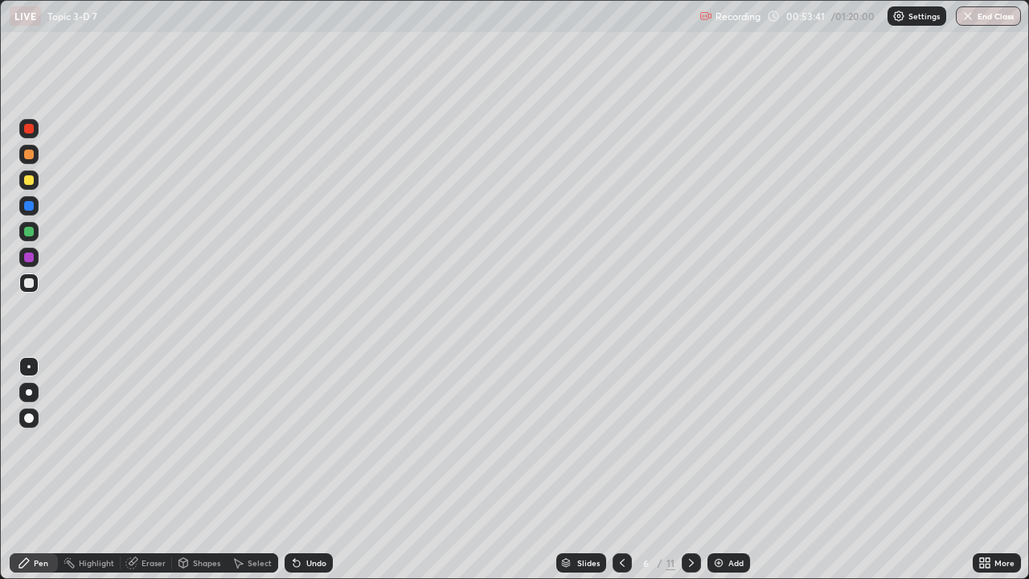
click at [298, 470] on icon at bounding box center [296, 562] width 13 height 13
click at [296, 470] on icon at bounding box center [296, 562] width 13 height 13
click at [306, 470] on div "Undo" at bounding box center [316, 563] width 20 height 8
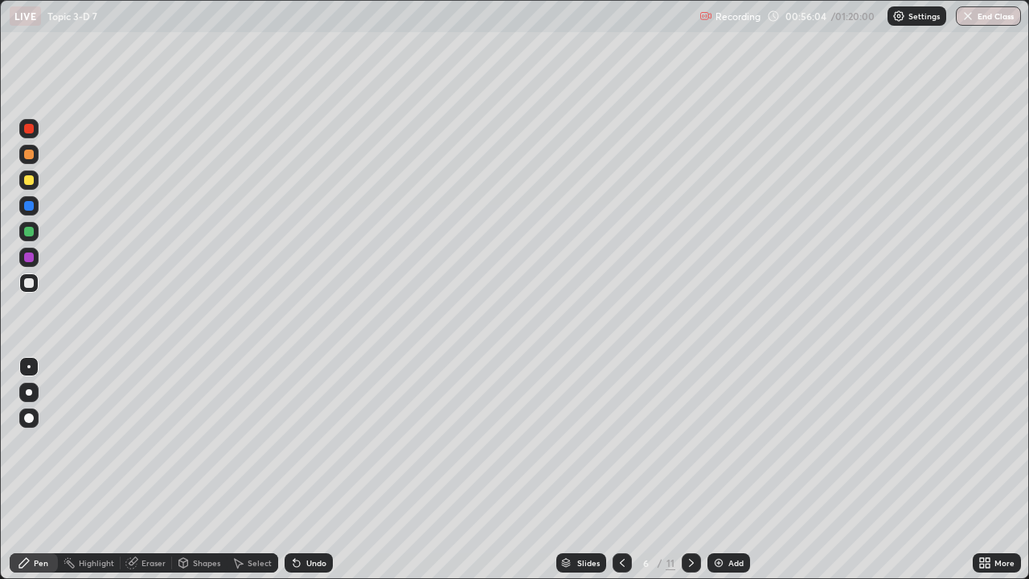
click at [314, 470] on div "Undo" at bounding box center [316, 563] width 20 height 8
click at [31, 181] on div at bounding box center [29, 180] width 10 height 10
click at [310, 470] on div "Undo" at bounding box center [316, 563] width 20 height 8
click at [314, 470] on div "Undo" at bounding box center [316, 563] width 20 height 8
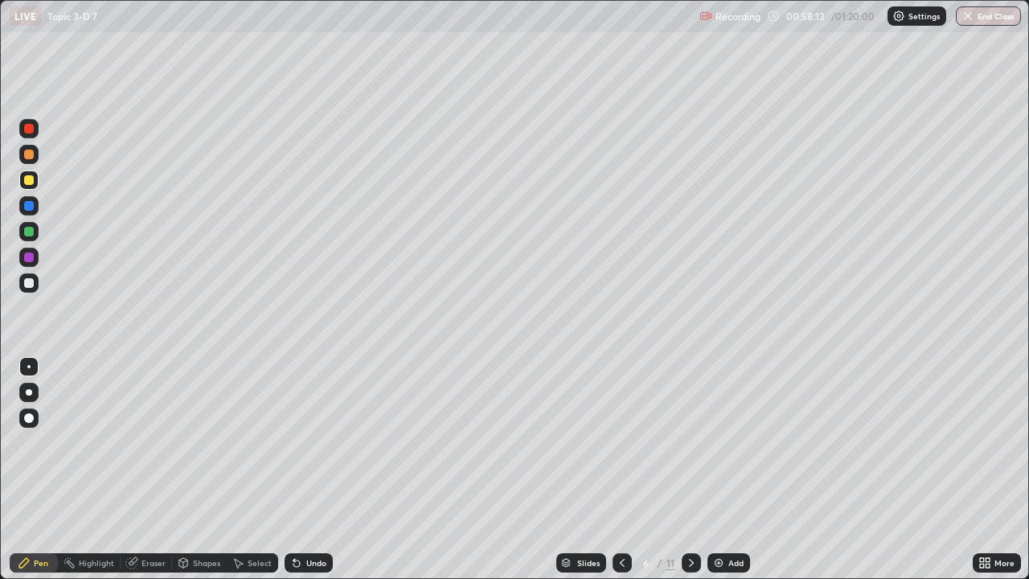
click at [320, 470] on div "Undo" at bounding box center [316, 563] width 20 height 8
click at [318, 470] on div "Undo" at bounding box center [316, 563] width 20 height 8
click at [316, 470] on div "Undo" at bounding box center [316, 563] width 20 height 8
click at [156, 470] on div "Eraser" at bounding box center [154, 563] width 24 height 8
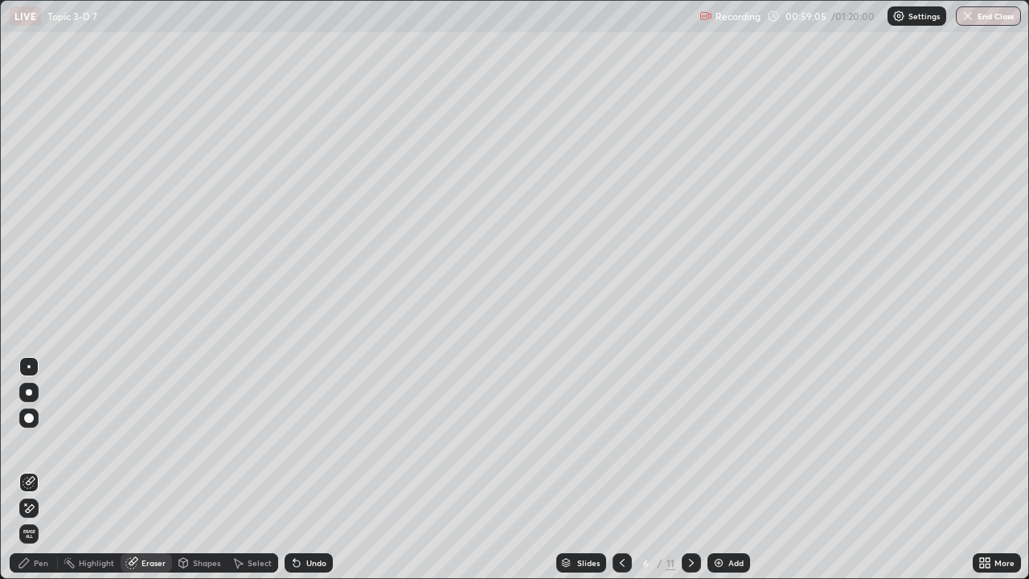
click at [35, 470] on div "Pen" at bounding box center [41, 563] width 14 height 8
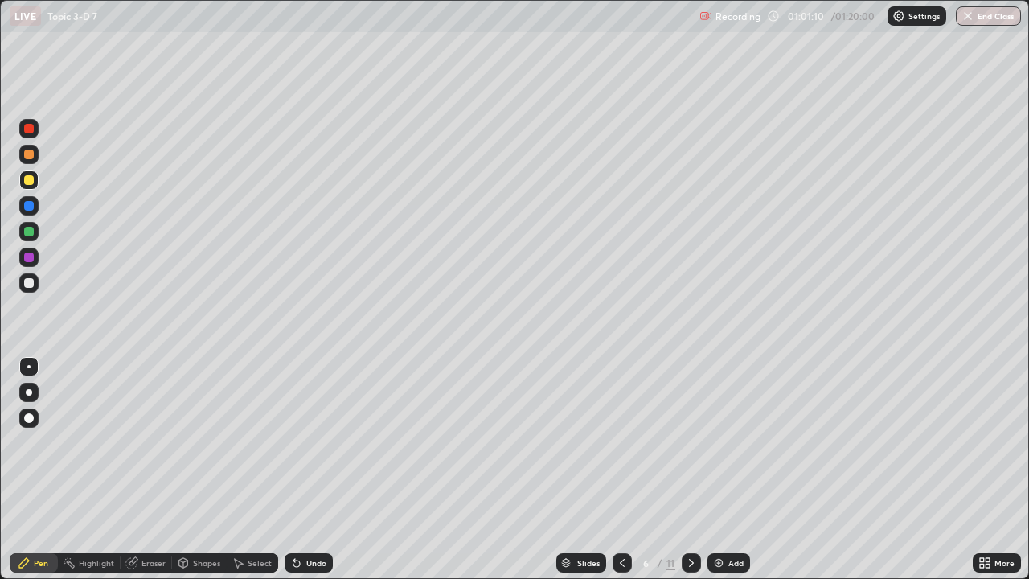
click at [308, 470] on div "Undo" at bounding box center [316, 563] width 20 height 8
click at [306, 470] on div "Undo" at bounding box center [316, 563] width 20 height 8
click at [307, 470] on div "Undo" at bounding box center [316, 563] width 20 height 8
click at [690, 470] on icon at bounding box center [691, 562] width 13 height 13
click at [33, 183] on div at bounding box center [29, 180] width 10 height 10
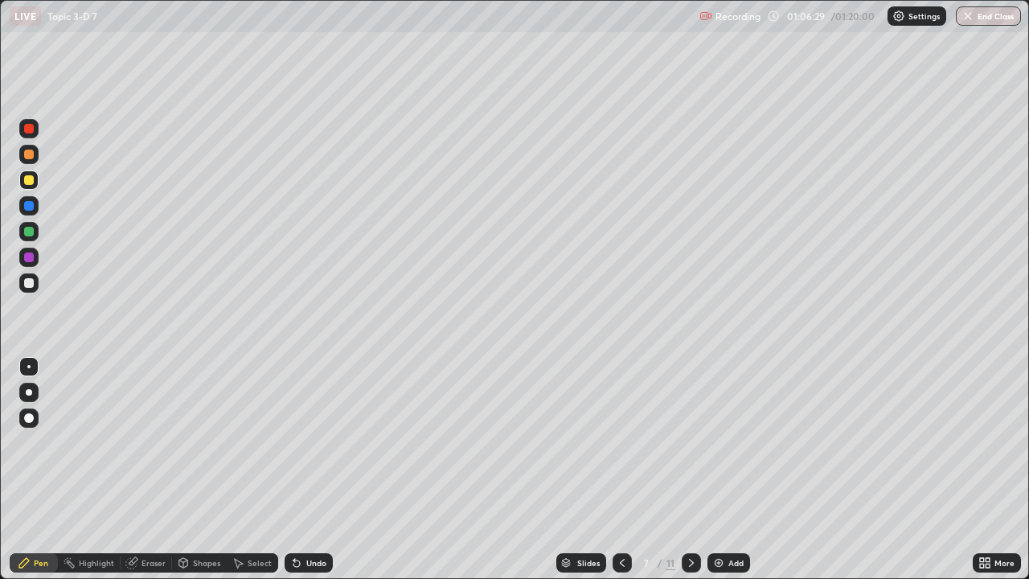
click at [135, 470] on icon at bounding box center [131, 562] width 13 height 13
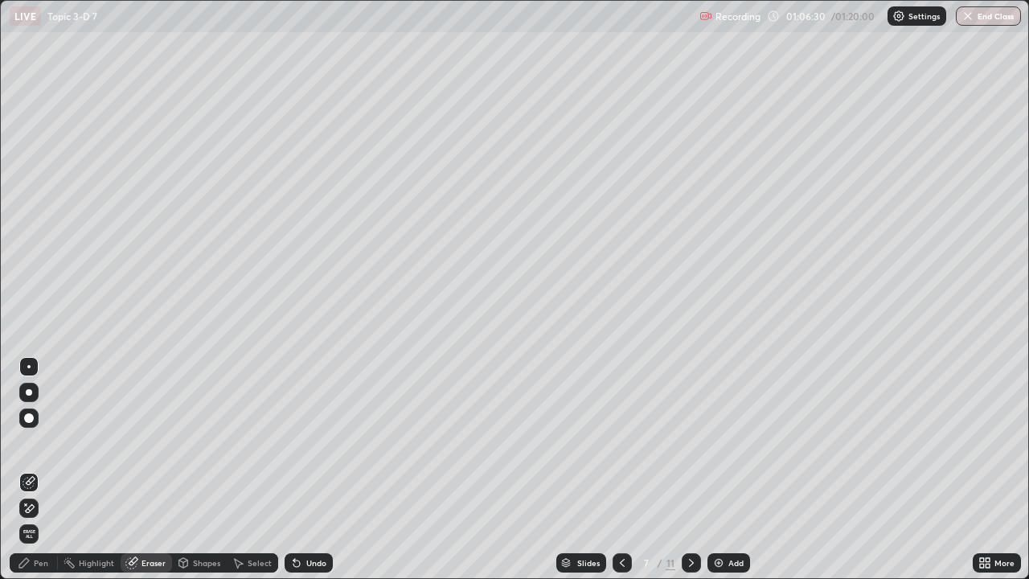
click at [28, 470] on icon at bounding box center [29, 509] width 13 height 14
click at [36, 470] on div "Pen" at bounding box center [41, 563] width 14 height 8
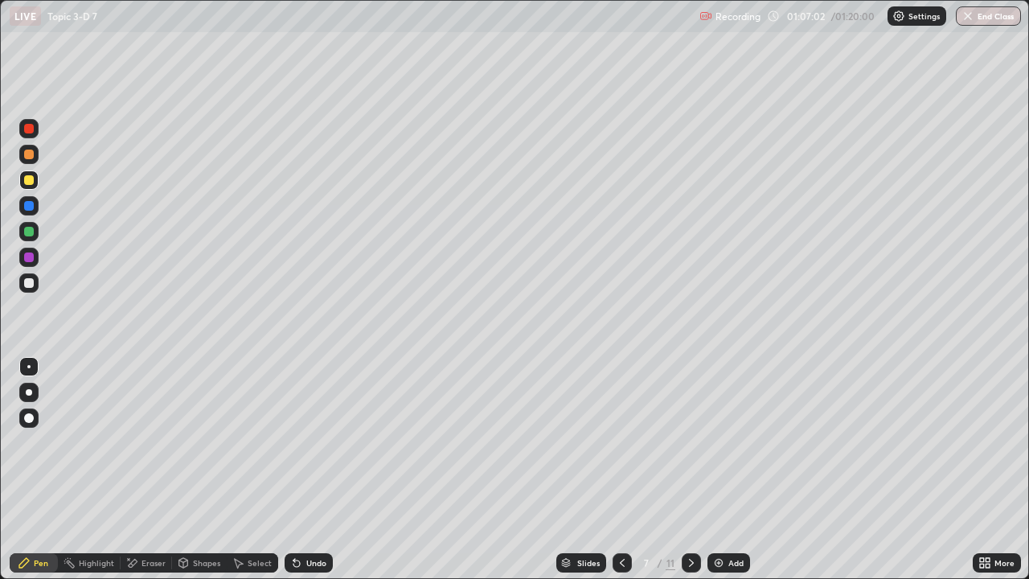
click at [29, 232] on div at bounding box center [29, 232] width 10 height 10
click at [29, 178] on div at bounding box center [29, 180] width 10 height 10
click at [308, 470] on div "Undo" at bounding box center [316, 563] width 20 height 8
click at [309, 470] on div "Undo" at bounding box center [316, 563] width 20 height 8
click at [308, 470] on div "Undo" at bounding box center [316, 563] width 20 height 8
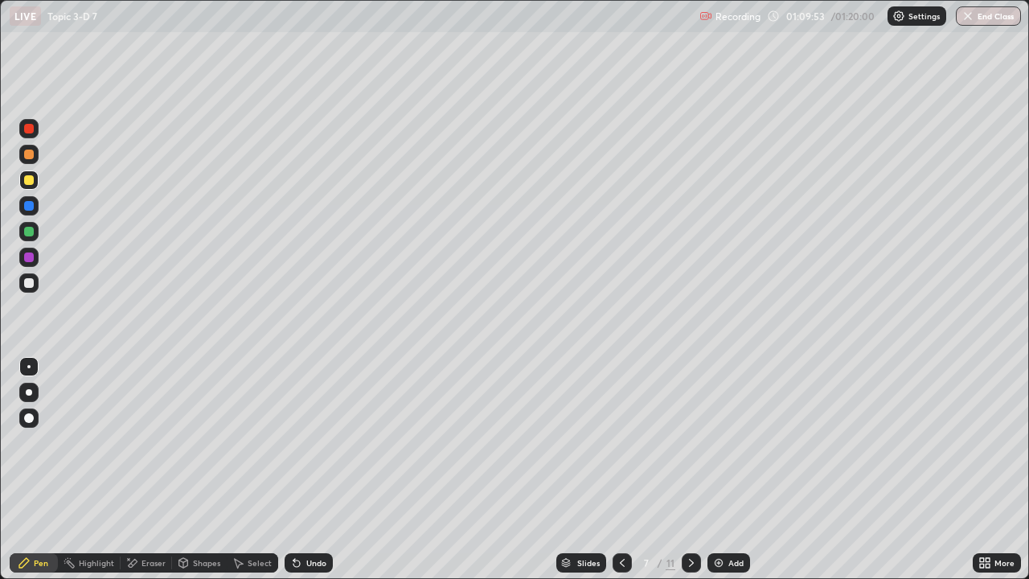
click at [309, 470] on div "Undo" at bounding box center [316, 563] width 20 height 8
click at [308, 470] on div "Undo" at bounding box center [316, 563] width 20 height 8
click at [306, 470] on div "Undo" at bounding box center [316, 563] width 20 height 8
click at [143, 470] on div "Eraser" at bounding box center [154, 563] width 24 height 8
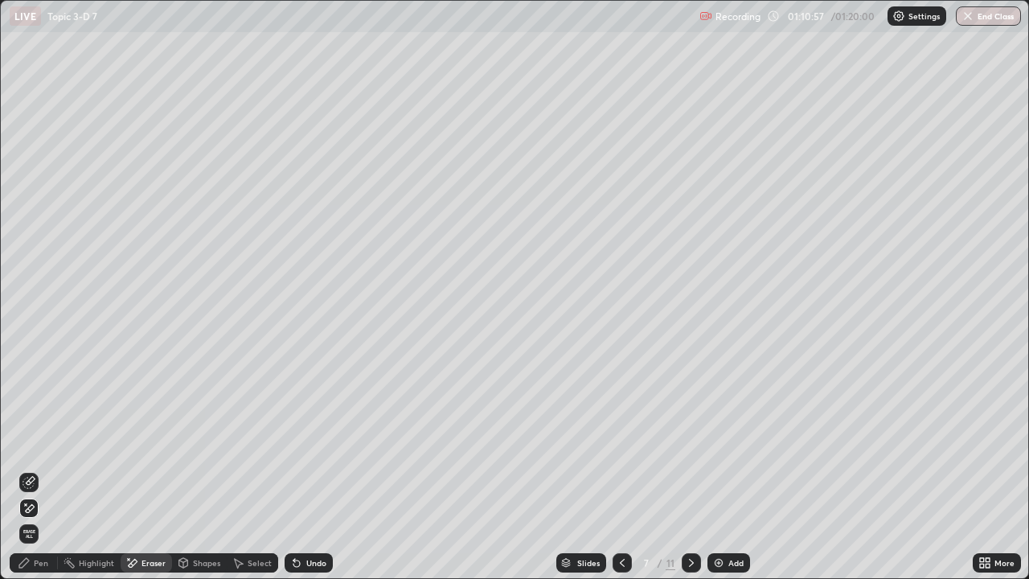
click at [133, 470] on icon at bounding box center [133, 563] width 9 height 8
click at [306, 470] on div "Undo" at bounding box center [316, 563] width 20 height 8
click at [37, 470] on div "Pen" at bounding box center [34, 562] width 48 height 19
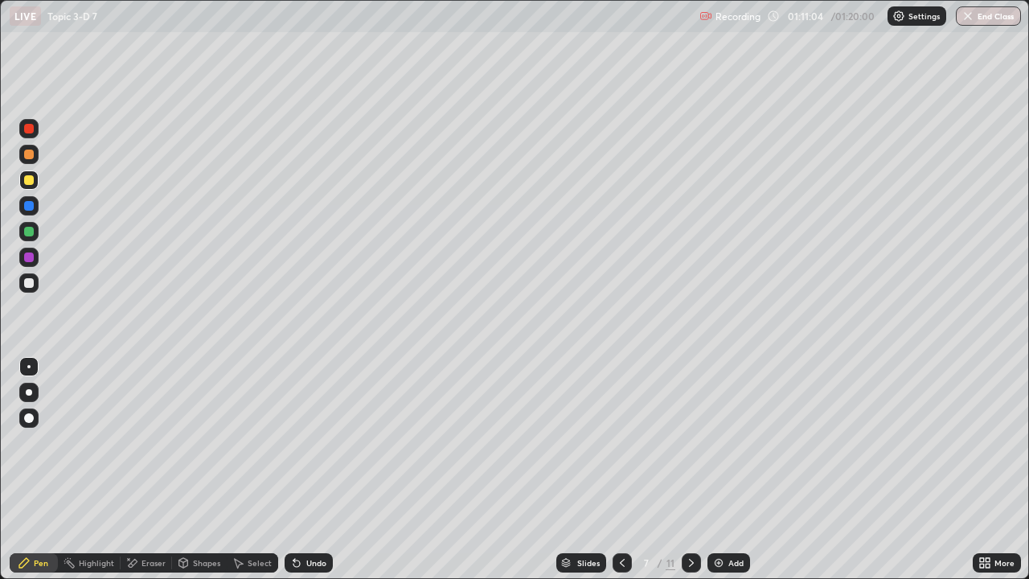
click at [31, 154] on div at bounding box center [29, 155] width 10 height 10
click at [143, 563] on div "Eraser" at bounding box center [154, 563] width 24 height 8
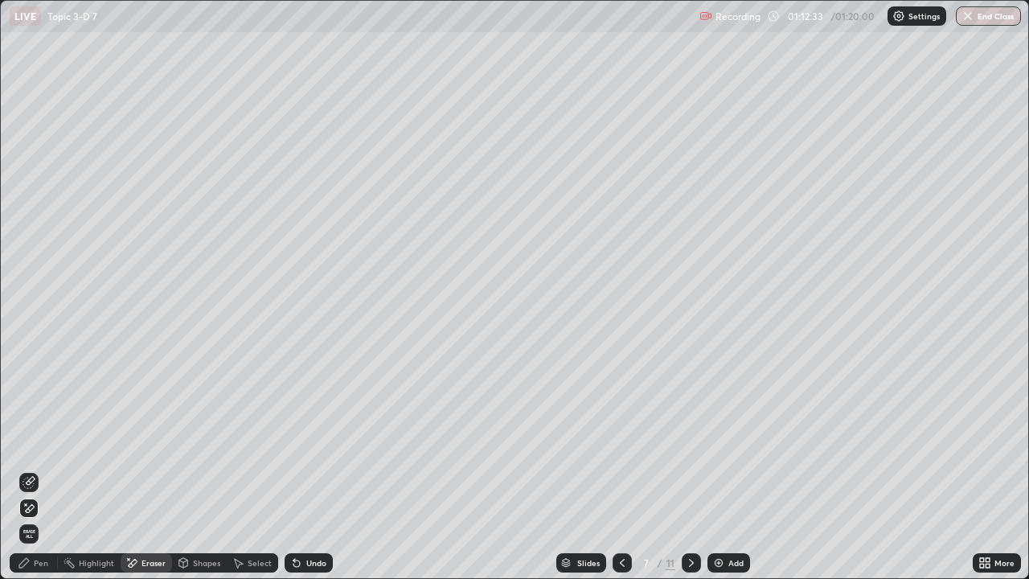
click at [31, 568] on div "Pen" at bounding box center [34, 562] width 48 height 19
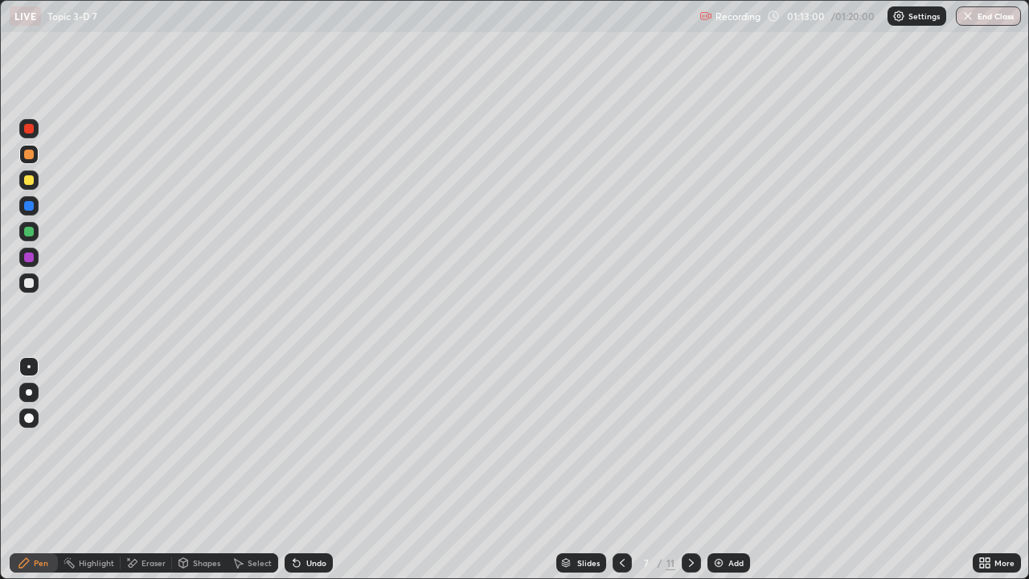
click at [33, 286] on div at bounding box center [29, 283] width 10 height 10
click at [31, 177] on div at bounding box center [29, 180] width 10 height 10
click at [143, 566] on div "Eraser" at bounding box center [154, 563] width 24 height 8
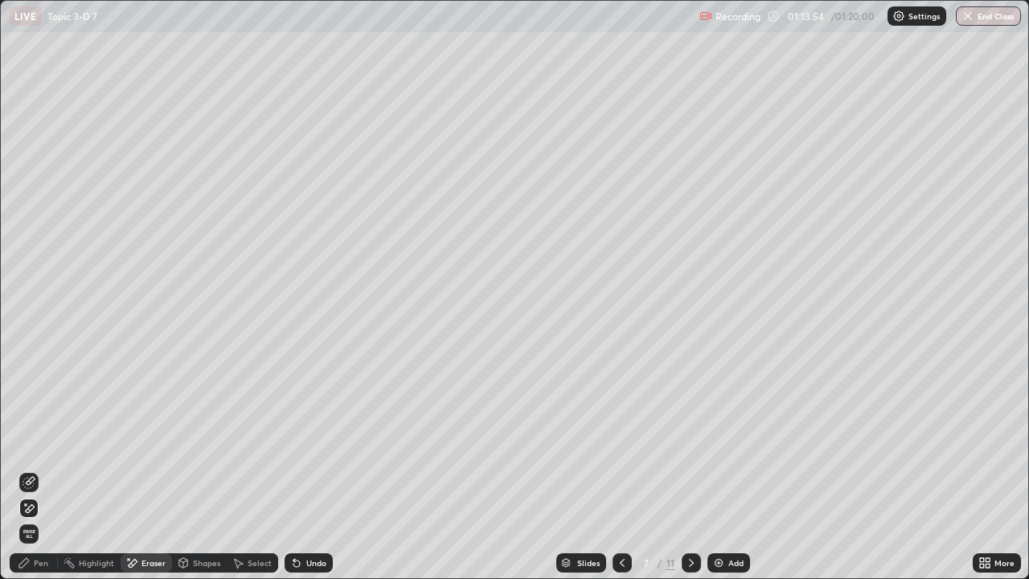
click at [36, 563] on div "Pen" at bounding box center [41, 563] width 14 height 8
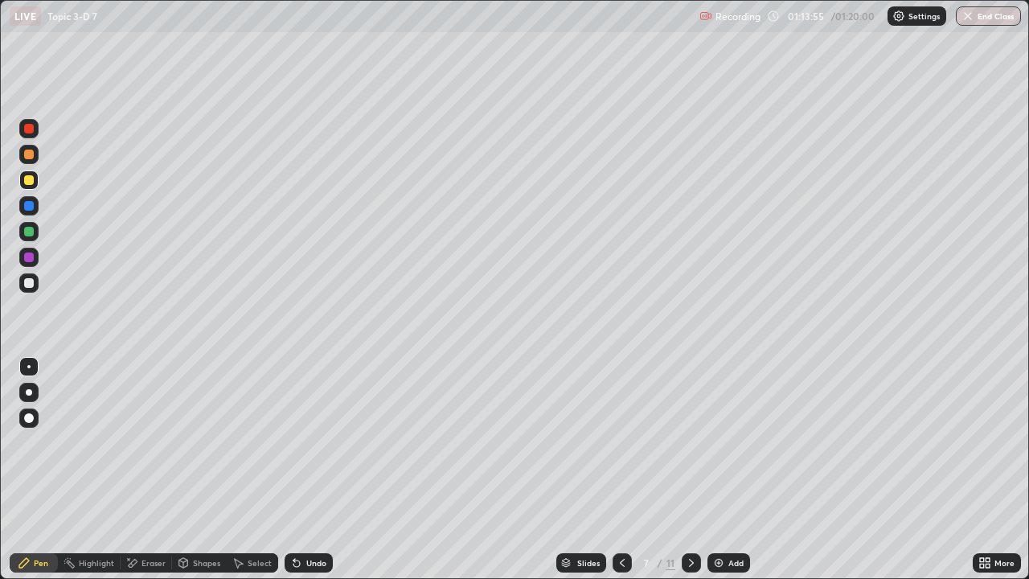
click at [26, 281] on div at bounding box center [29, 283] width 10 height 10
click at [133, 563] on icon at bounding box center [133, 563] width 9 height 8
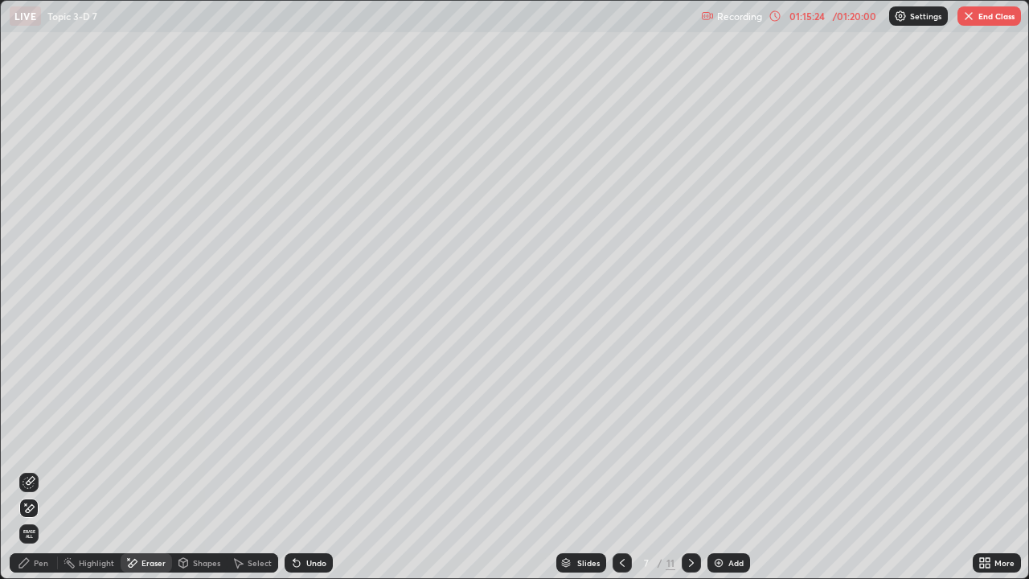
click at [33, 476] on icon at bounding box center [29, 482] width 13 height 13
click at [42, 566] on div "Pen" at bounding box center [41, 563] width 14 height 8
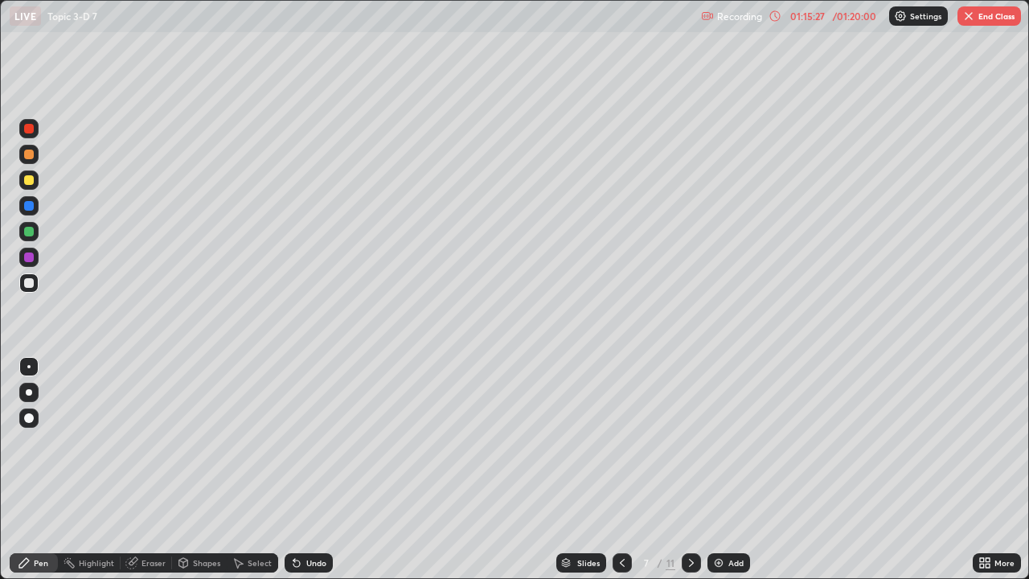
click at [37, 561] on div "Pen" at bounding box center [41, 563] width 14 height 8
click at [37, 559] on div "Pen" at bounding box center [41, 563] width 14 height 8
click at [150, 564] on div "Eraser" at bounding box center [154, 563] width 24 height 8
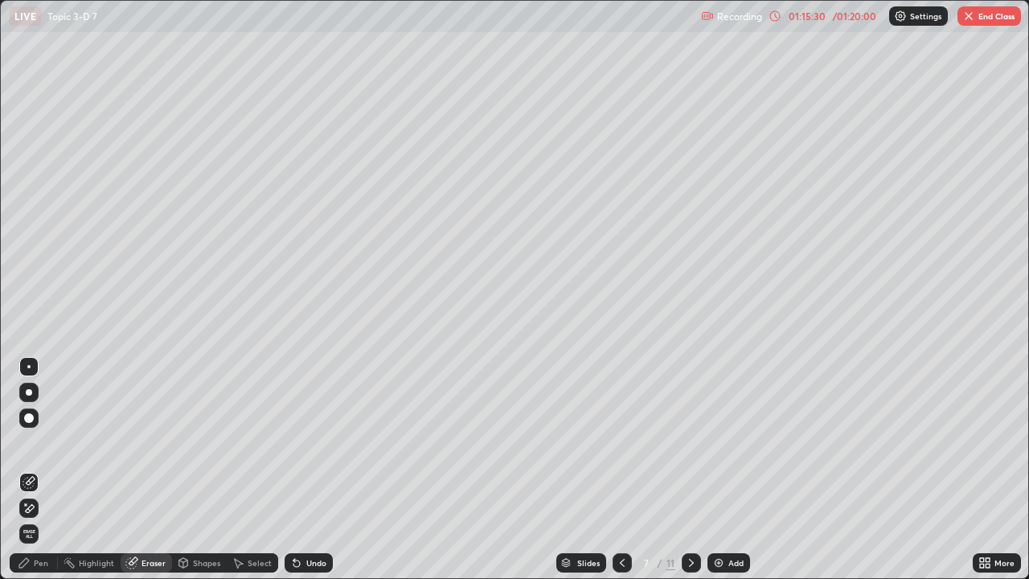
click at [30, 507] on icon at bounding box center [29, 509] width 13 height 14
click at [43, 561] on div "Pen" at bounding box center [41, 563] width 14 height 8
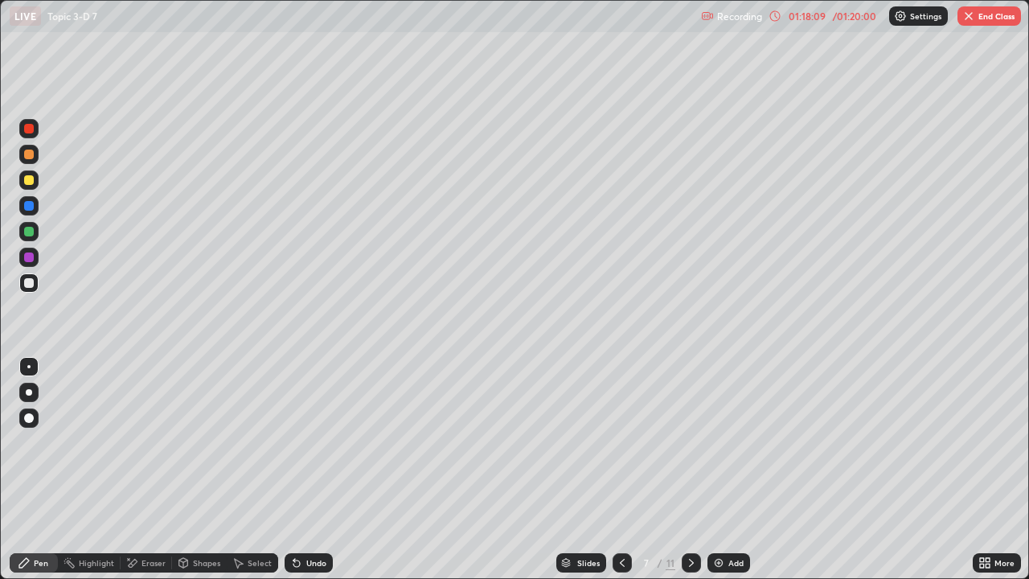
click at [1004, 15] on button "End Class" at bounding box center [990, 15] width 64 height 19
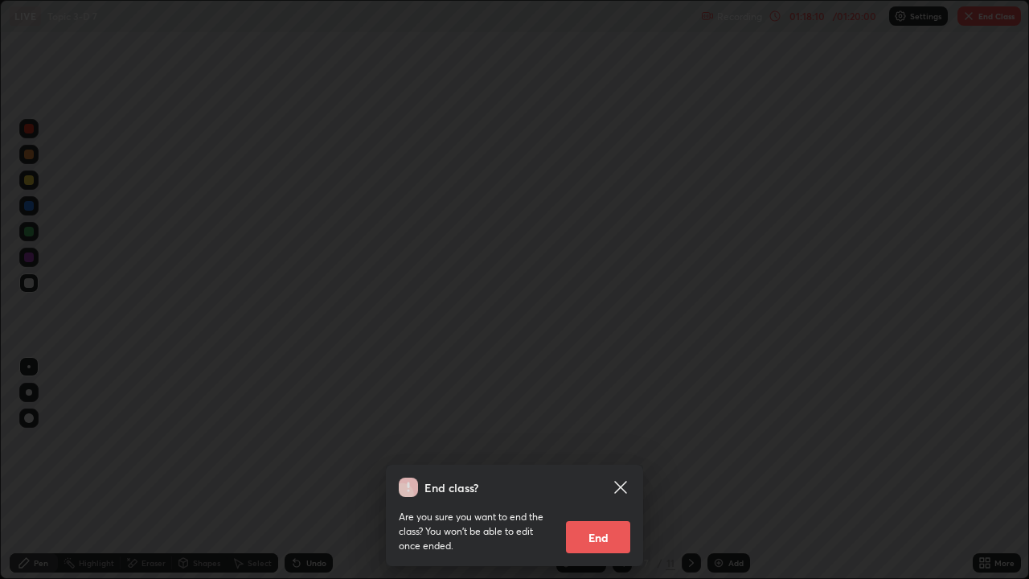
click at [613, 532] on button "End" at bounding box center [598, 537] width 64 height 32
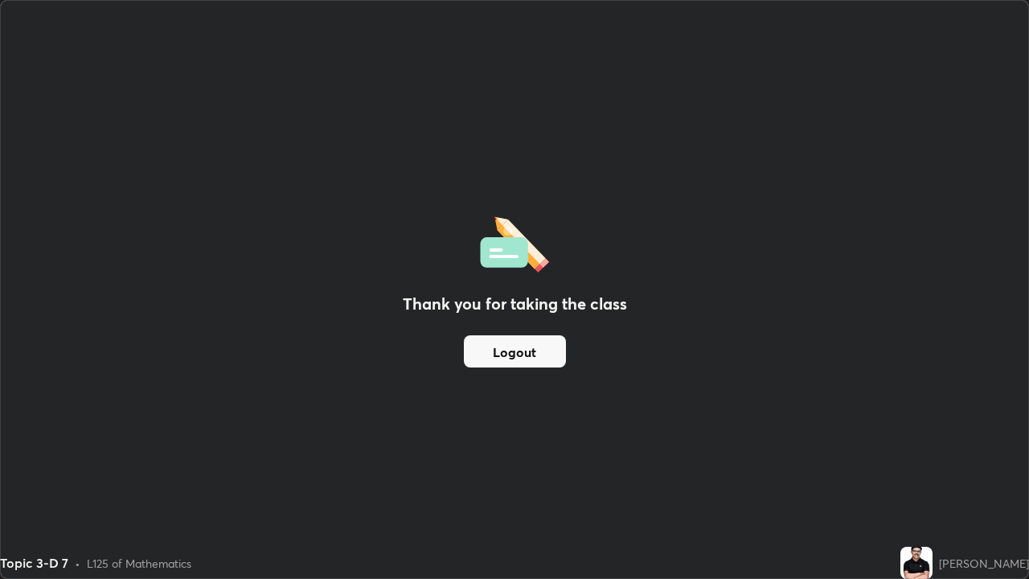
click at [514, 357] on button "Logout" at bounding box center [515, 351] width 102 height 32
click at [522, 355] on button "Logout" at bounding box center [515, 351] width 102 height 32
click at [515, 349] on button "Logout" at bounding box center [515, 351] width 102 height 32
